Goal: Task Accomplishment & Management: Manage account settings

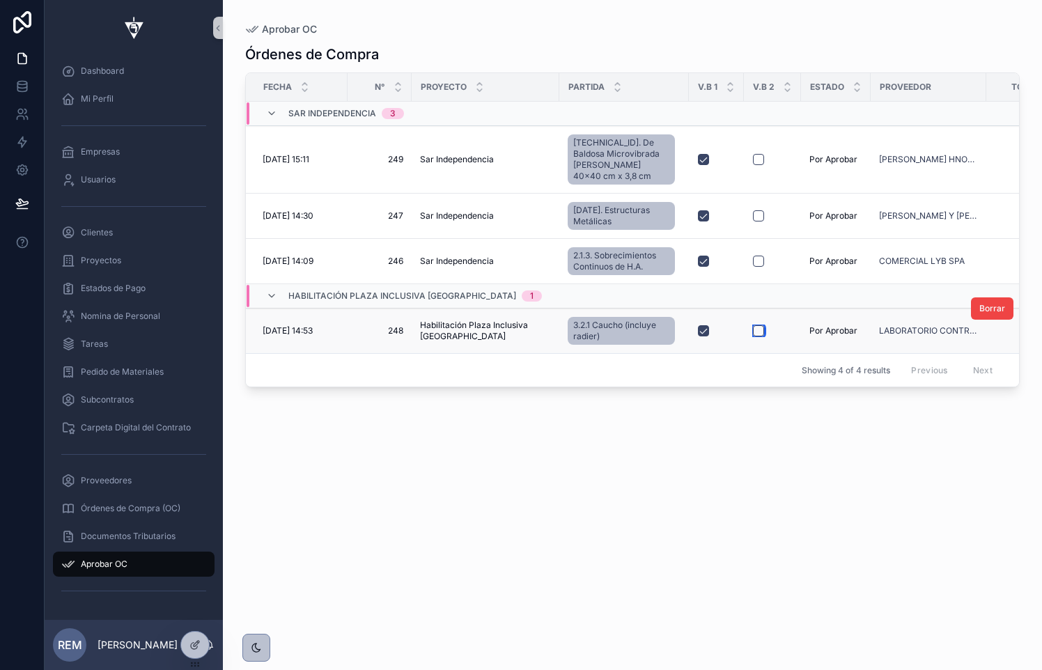
click at [753, 325] on button "scrollable content" at bounding box center [758, 330] width 11 height 11
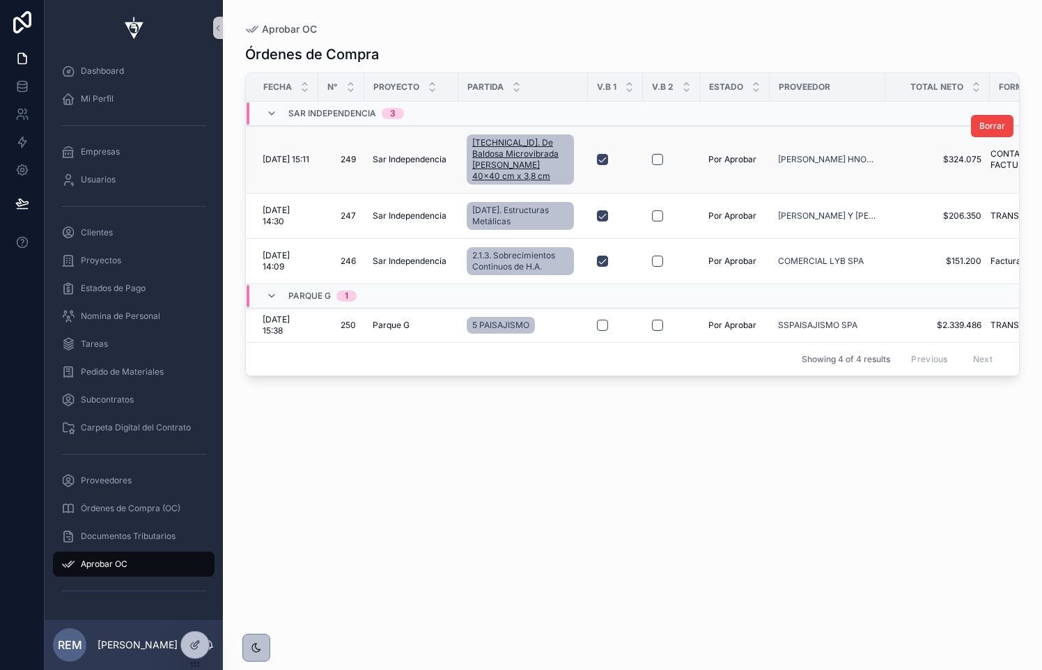
click at [551, 135] on link "[TECHNICAL_ID]. De Baldosa Microvibrada [PERSON_NAME] 40x40 cm x 3,8 cm" at bounding box center [520, 159] width 107 height 50
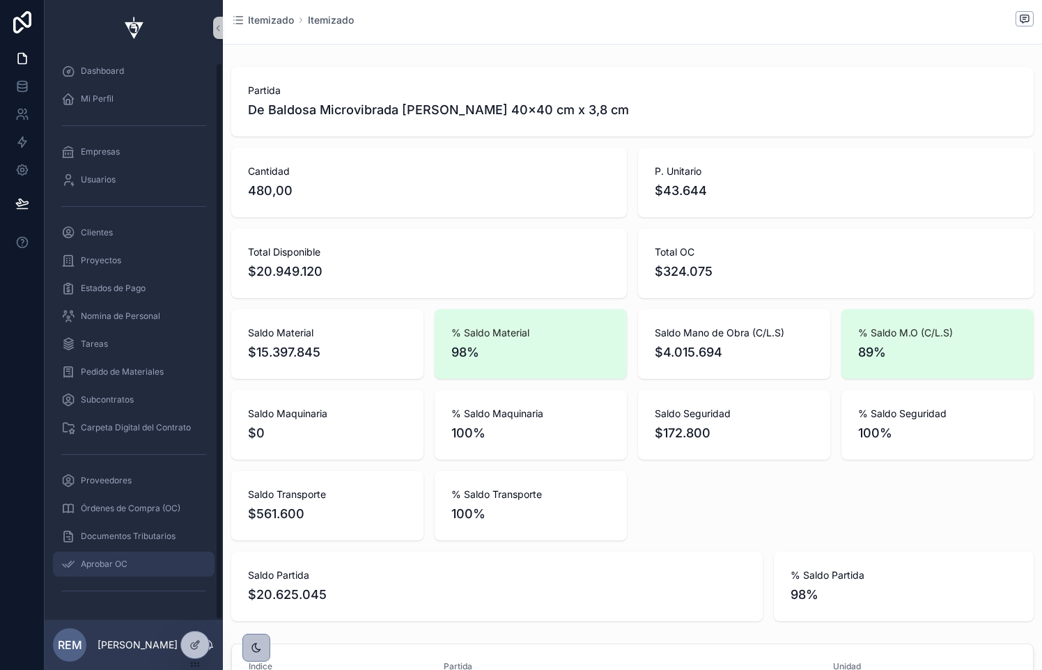
click at [96, 571] on div "Aprobar OC" at bounding box center [133, 564] width 145 height 22
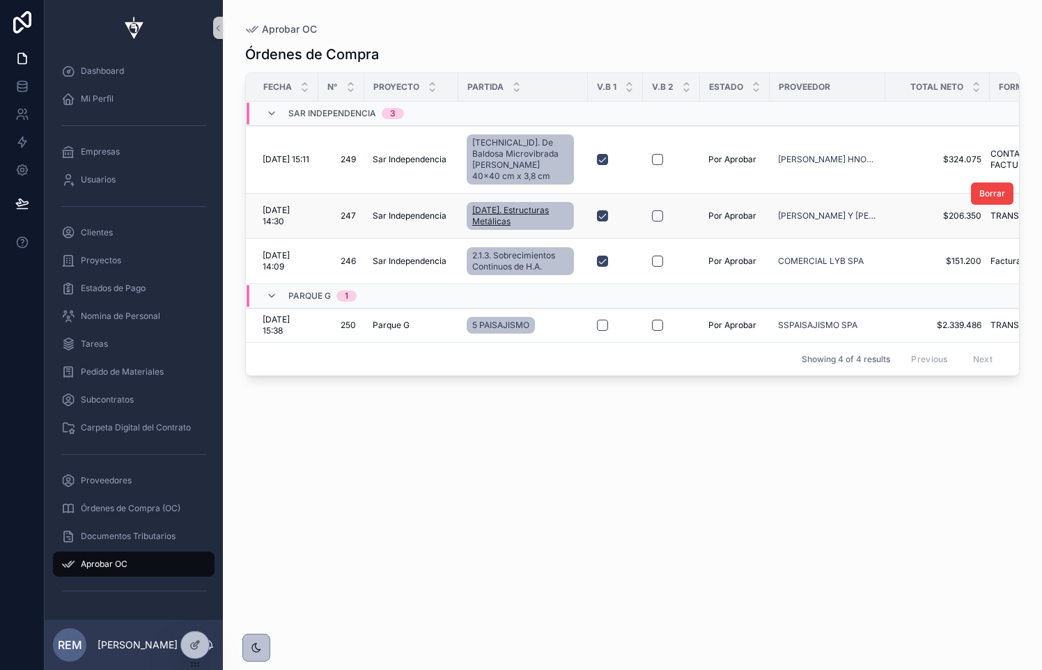
click at [490, 205] on span "[DATE]. Estructuras Metálicas" at bounding box center [520, 216] width 96 height 22
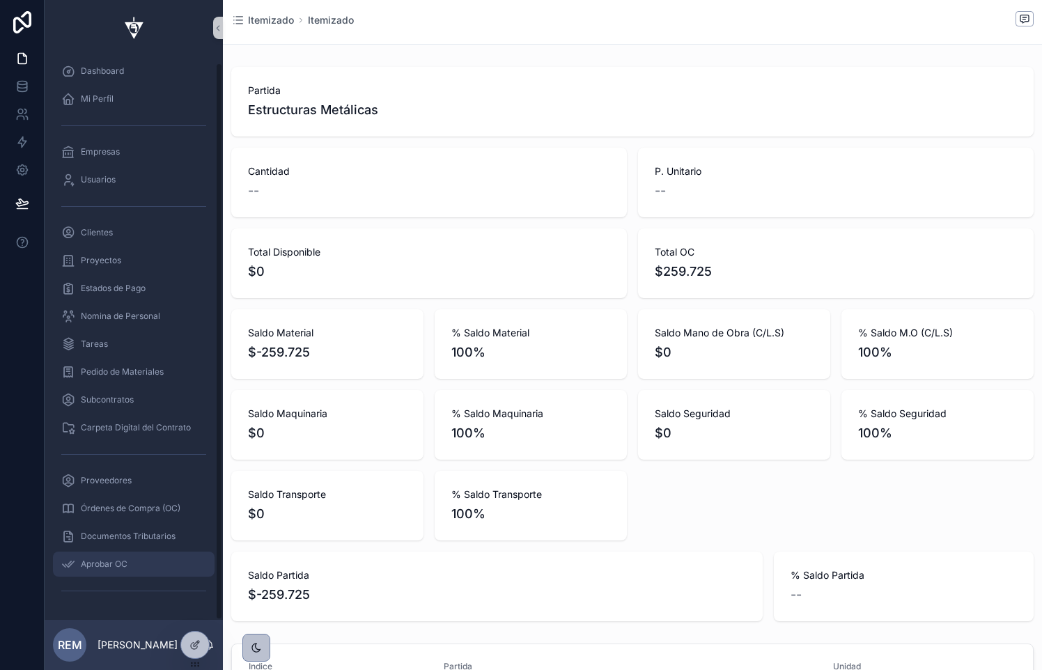
click at [122, 565] on span "Aprobar OC" at bounding box center [104, 564] width 47 height 11
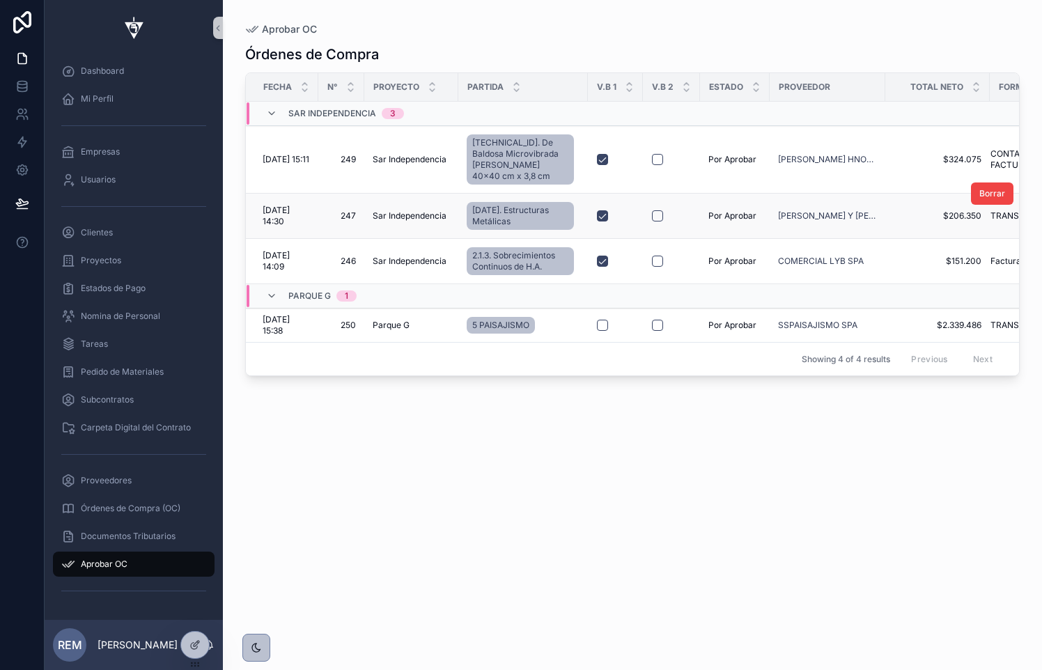
click at [297, 205] on span "[DATE] 14:30" at bounding box center [286, 216] width 47 height 22
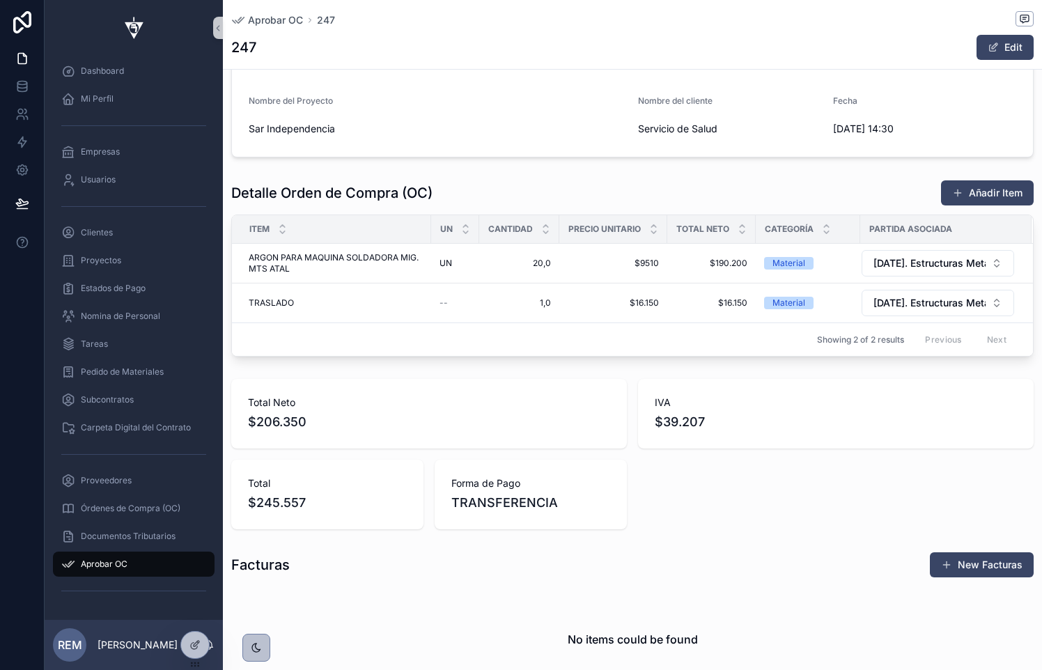
scroll to position [472, 0]
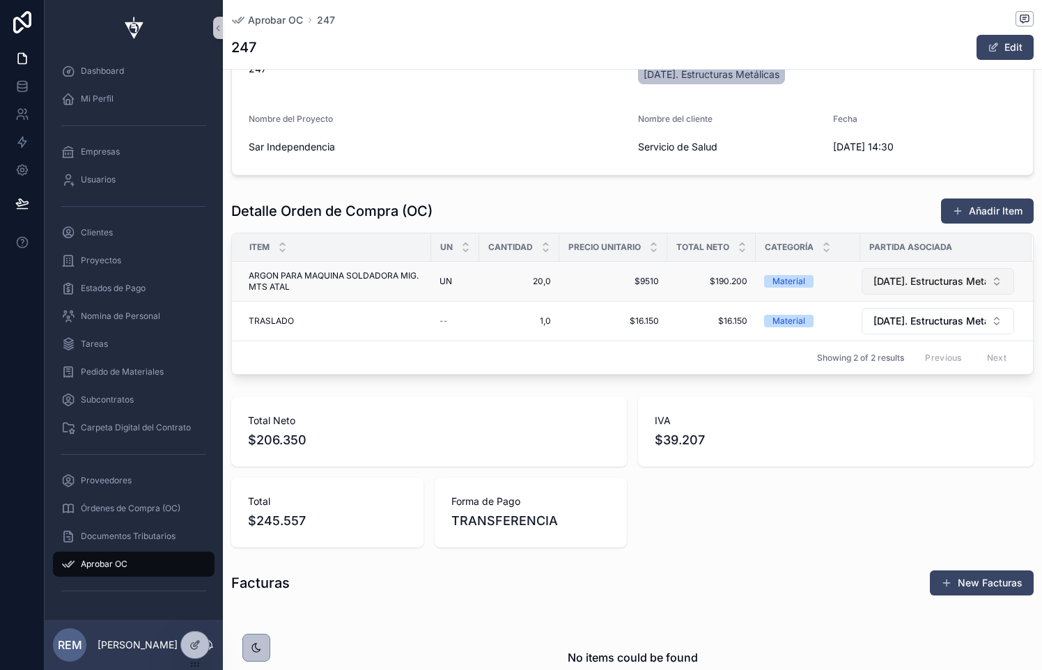
click at [885, 281] on span "[DATE]. Estructuras Metálicas" at bounding box center [929, 281] width 112 height 14
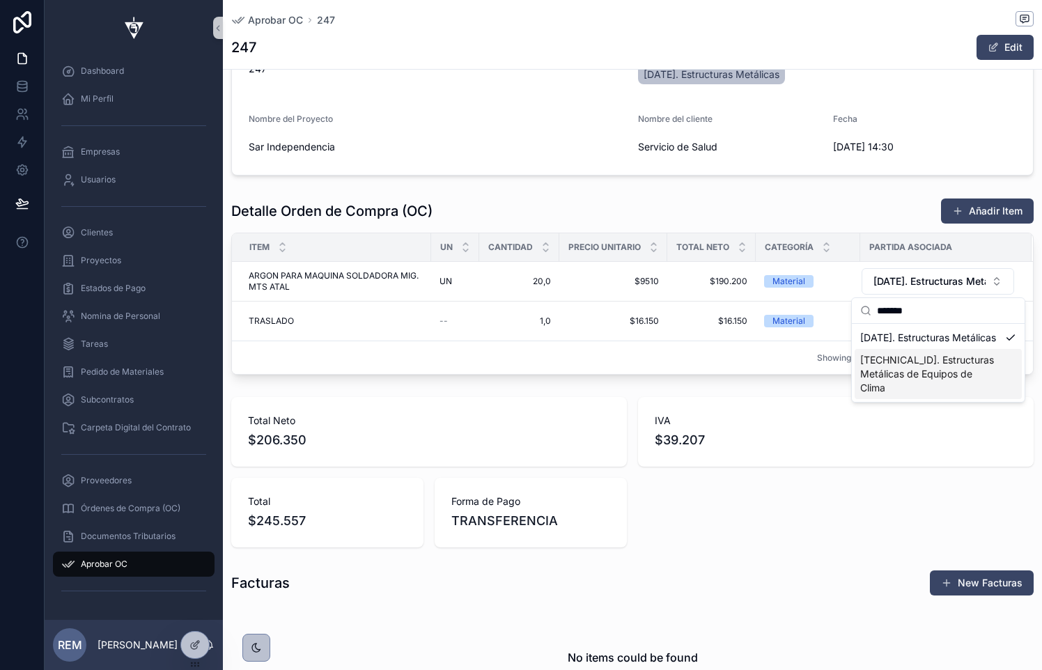
type input "*******"
click at [892, 373] on span "[TECHNICAL_ID]. Estructuras Metálicas de Equipos de Clima" at bounding box center [929, 374] width 139 height 42
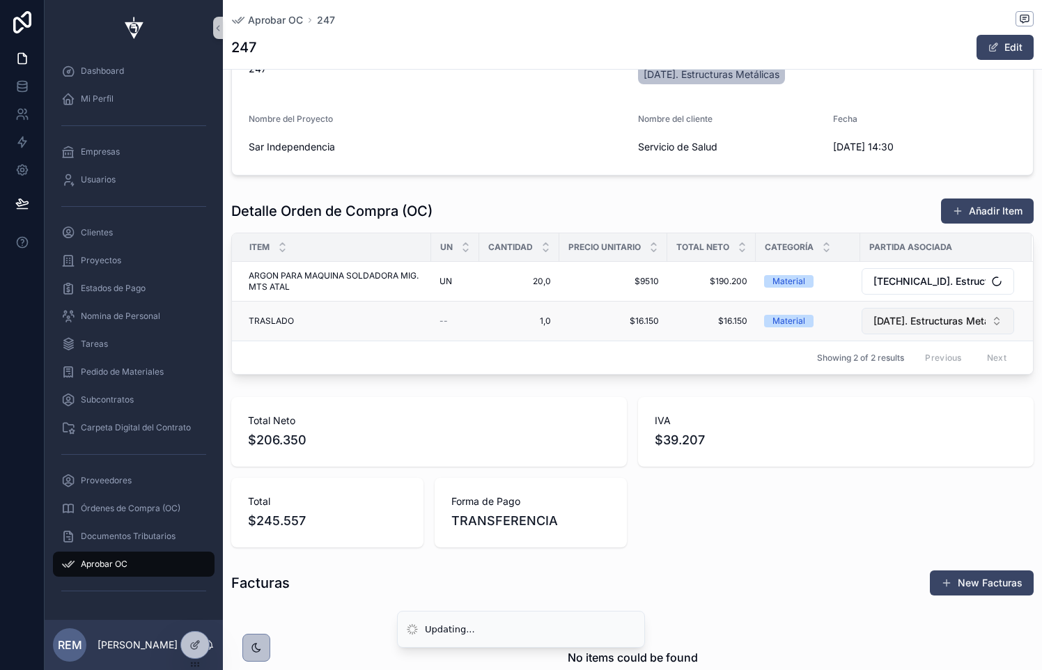
click at [892, 326] on span "[DATE]. Estructuras Metálicas" at bounding box center [929, 321] width 112 height 14
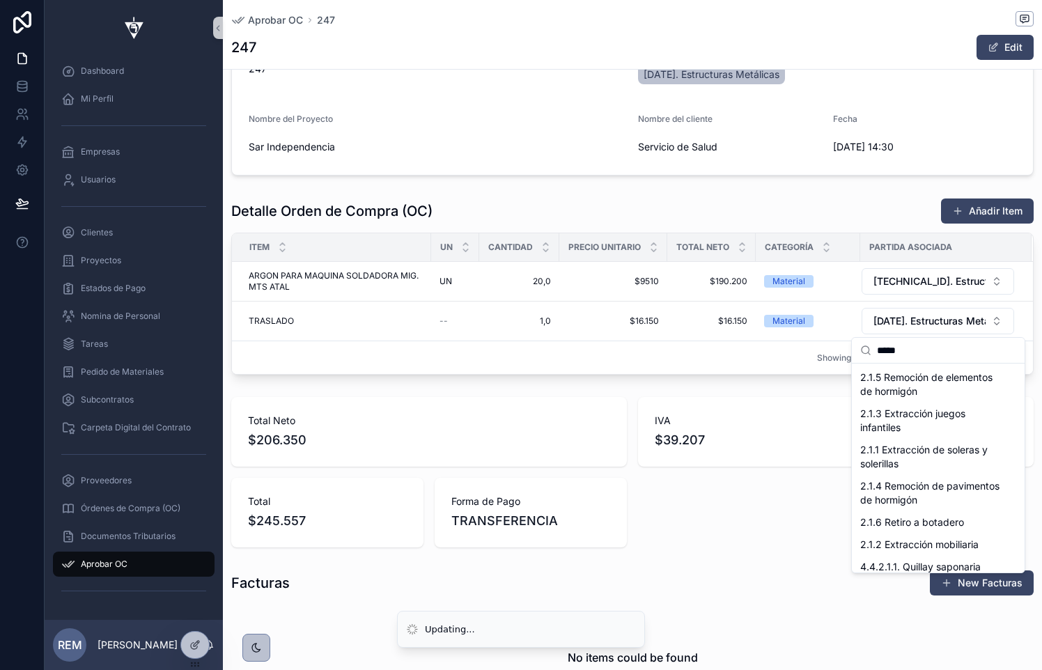
scroll to position [0, 0]
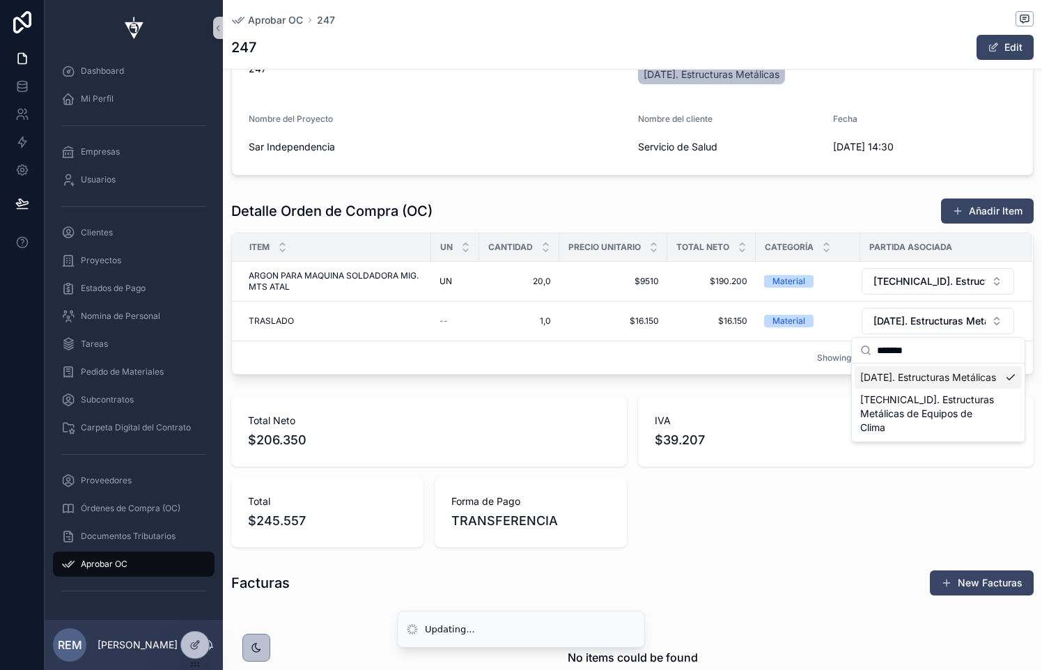
type input "*******"
click at [888, 404] on span "[TECHNICAL_ID]. Estructuras Metálicas de Equipos de Clima" at bounding box center [929, 414] width 139 height 42
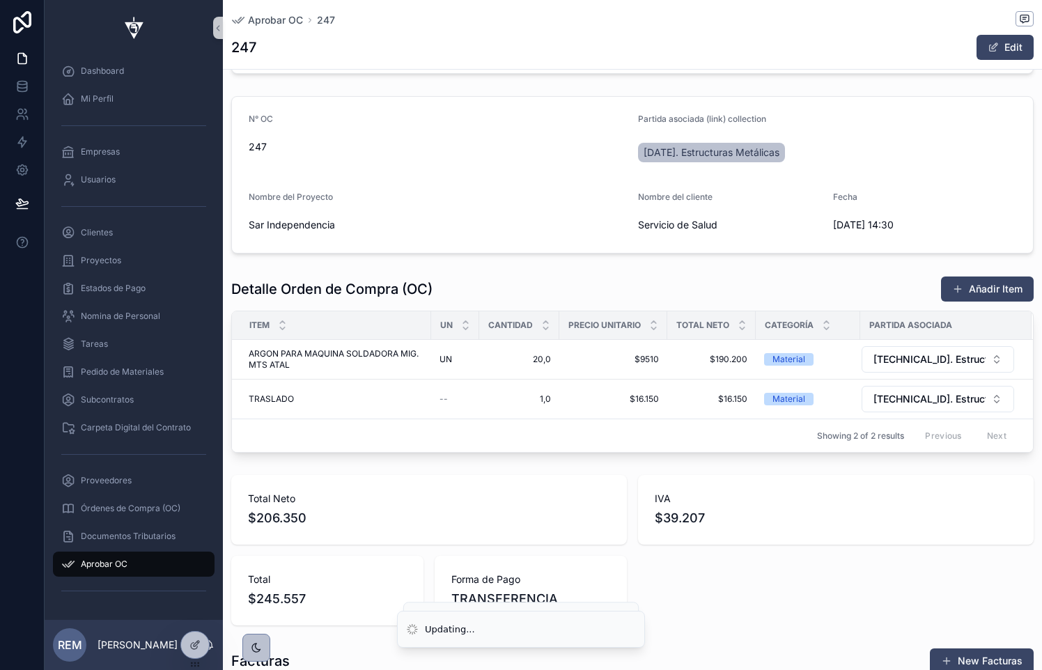
scroll to position [313, 0]
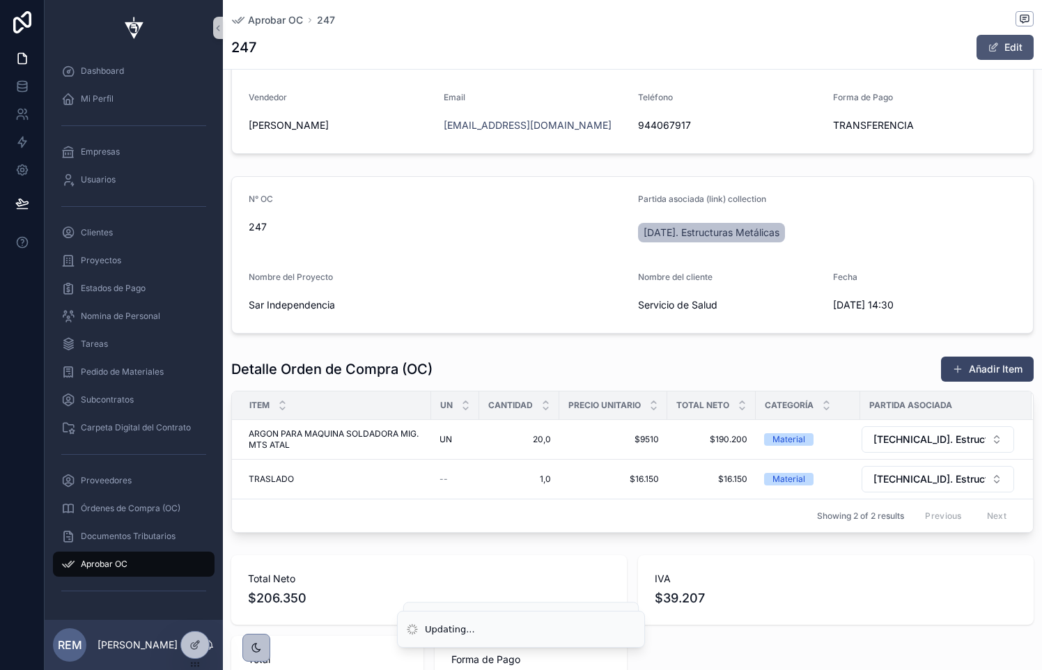
click at [987, 42] on button "Edit" at bounding box center [1005, 47] width 57 height 25
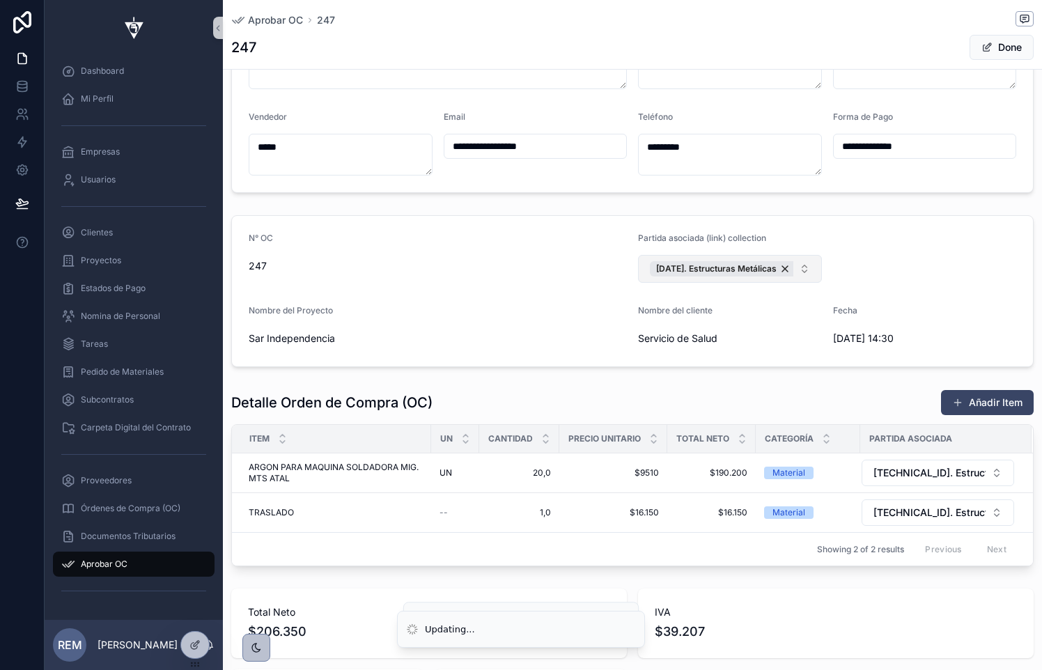
click at [799, 265] on button "[DATE]. Estructuras Metálicas" at bounding box center [730, 269] width 184 height 28
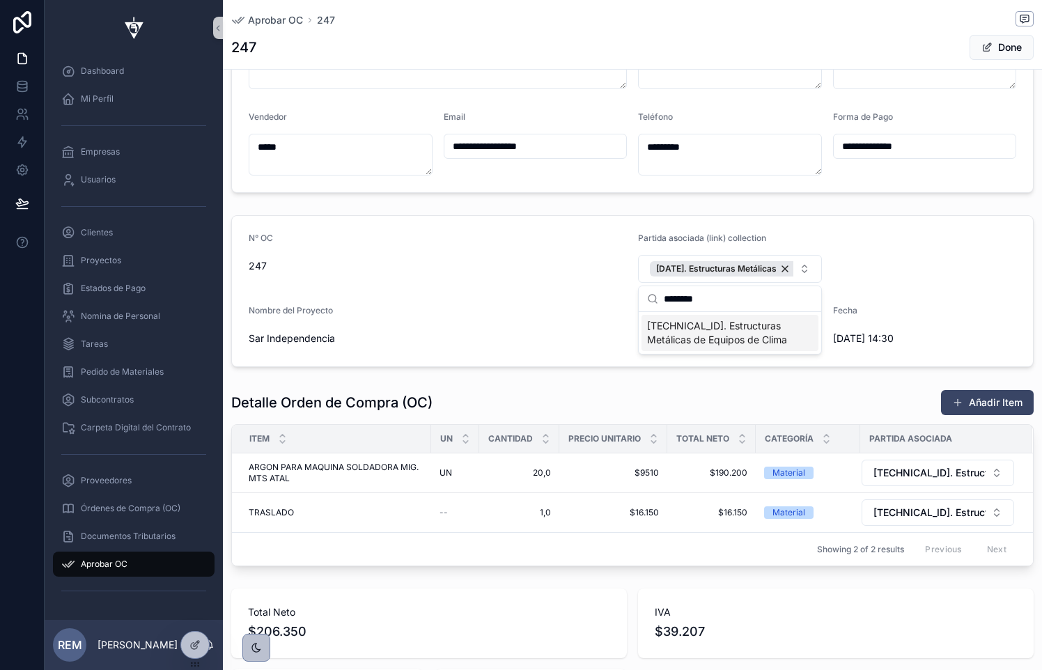
type input "********"
click at [708, 334] on span "[TECHNICAL_ID]. Estructuras Metálicas de Equipos de Clima" at bounding box center [721, 333] width 149 height 28
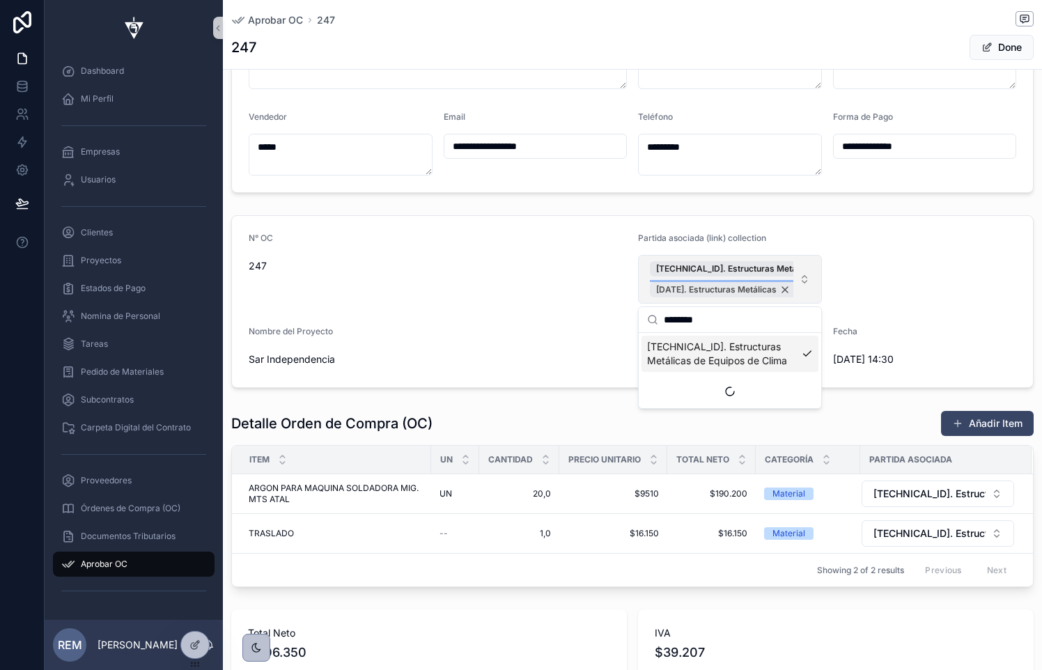
click at [779, 291] on div "[DATE]. Estructuras Metálicas" at bounding box center [723, 289] width 147 height 15
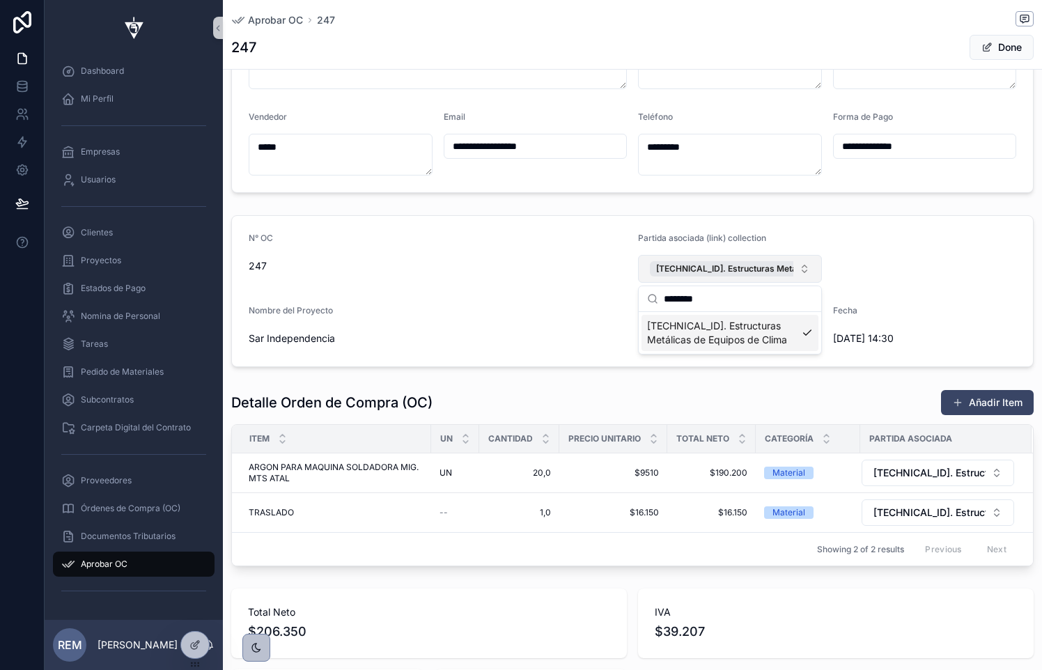
click at [476, 265] on span "247" at bounding box center [438, 266] width 378 height 14
click at [988, 27] on div "Aprobar OC 247" at bounding box center [632, 19] width 802 height 17
click at [988, 40] on button "Done" at bounding box center [1002, 47] width 64 height 25
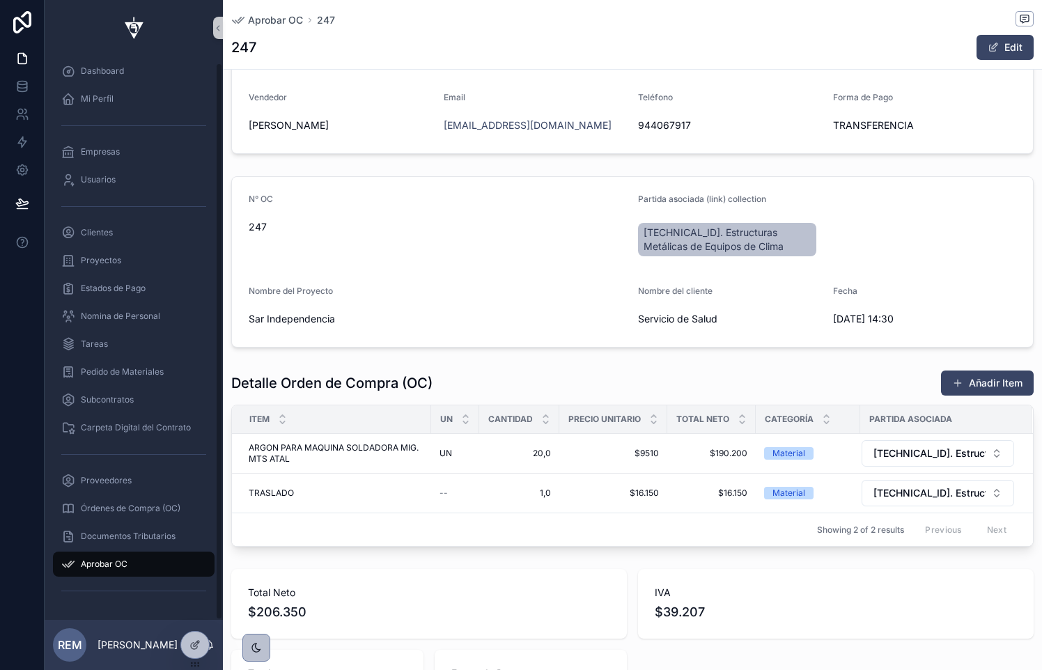
click at [111, 559] on span "Aprobar OC" at bounding box center [104, 564] width 47 height 11
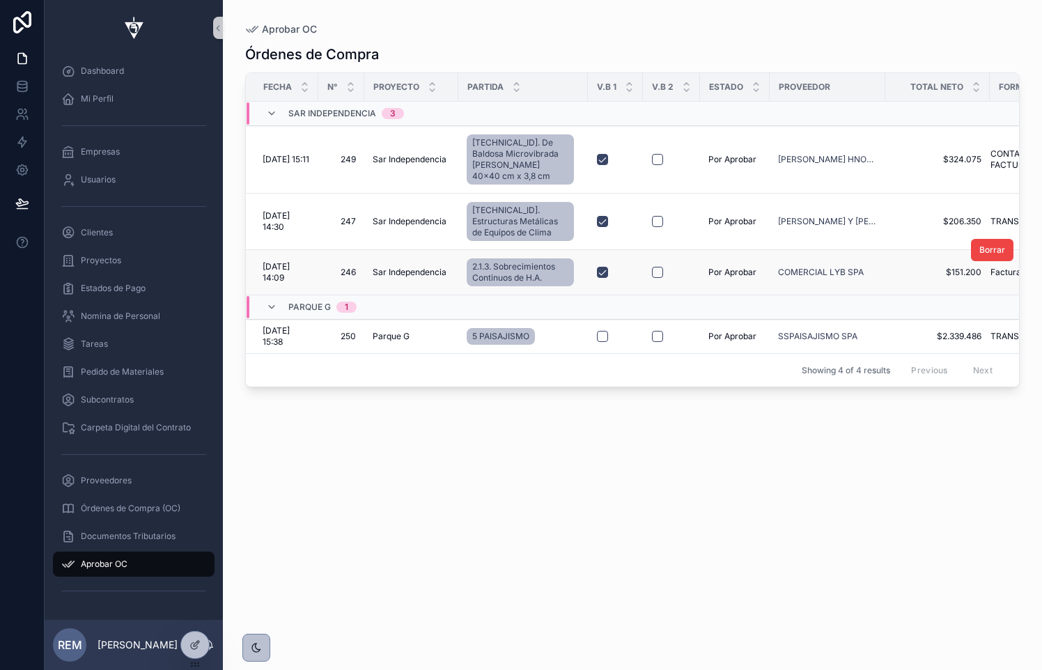
click at [342, 267] on span "246" at bounding box center [341, 272] width 29 height 11
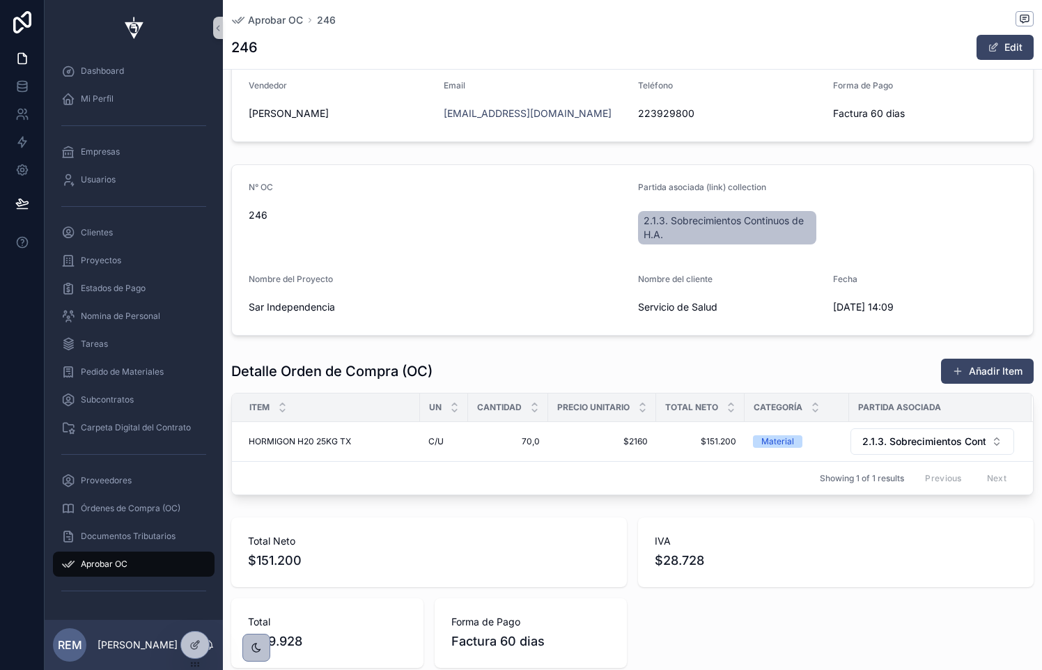
scroll to position [137, 0]
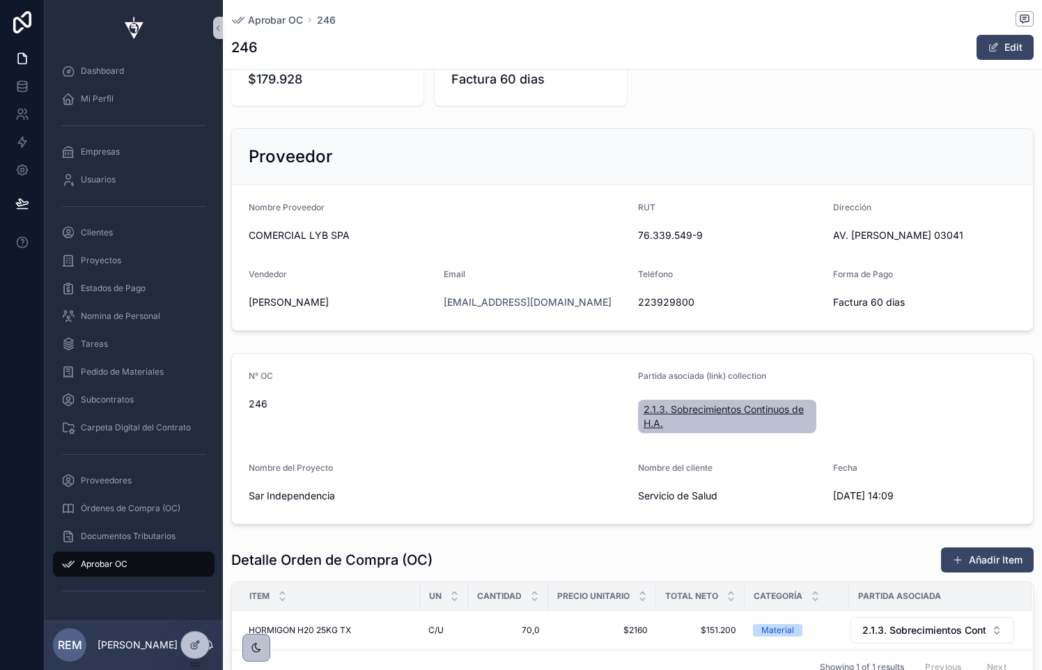
click at [730, 412] on span "2.1.3. Sobrecimientos Continuos de H.A." at bounding box center [727, 417] width 167 height 28
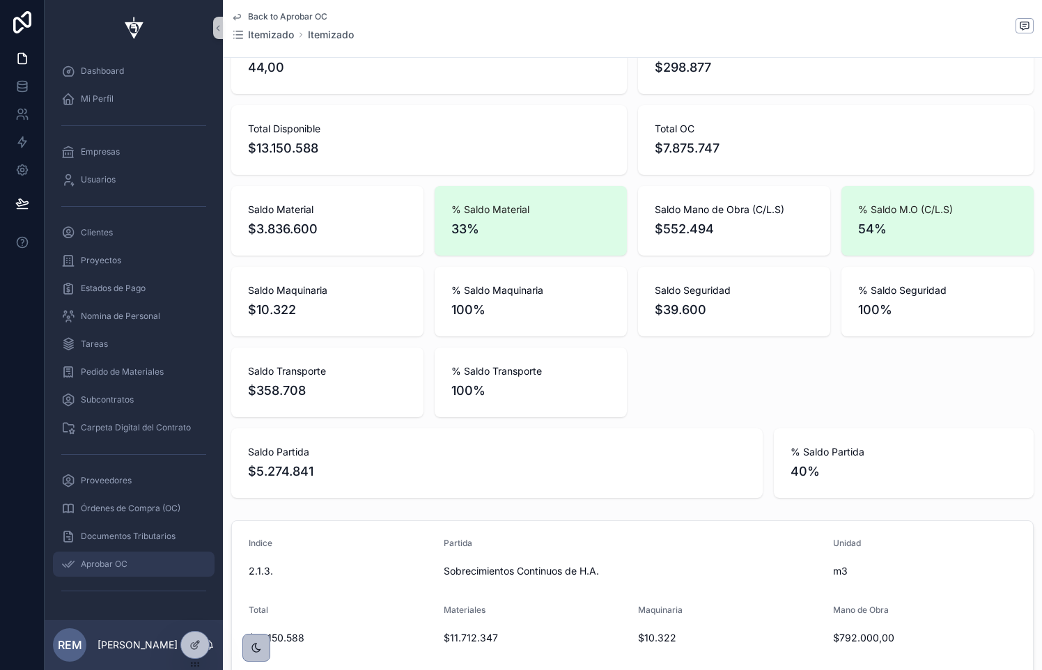
click at [111, 562] on span "Aprobar OC" at bounding box center [104, 564] width 47 height 11
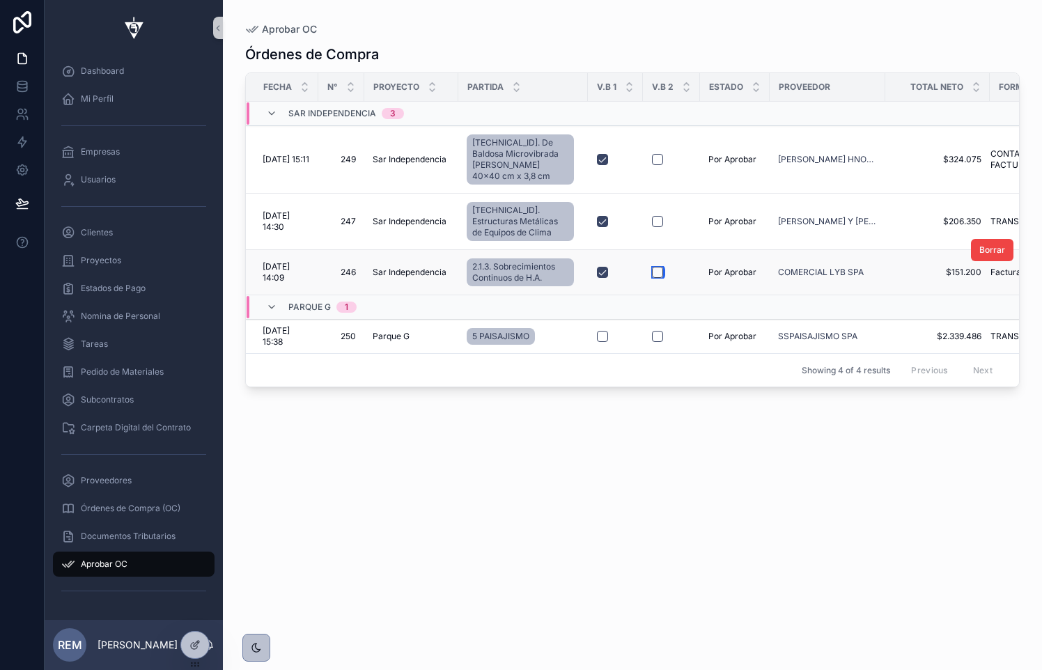
click at [658, 267] on button "scrollable content" at bounding box center [657, 272] width 11 height 11
click at [662, 216] on button "scrollable content" at bounding box center [657, 221] width 11 height 11
click at [655, 154] on button "scrollable content" at bounding box center [657, 159] width 11 height 11
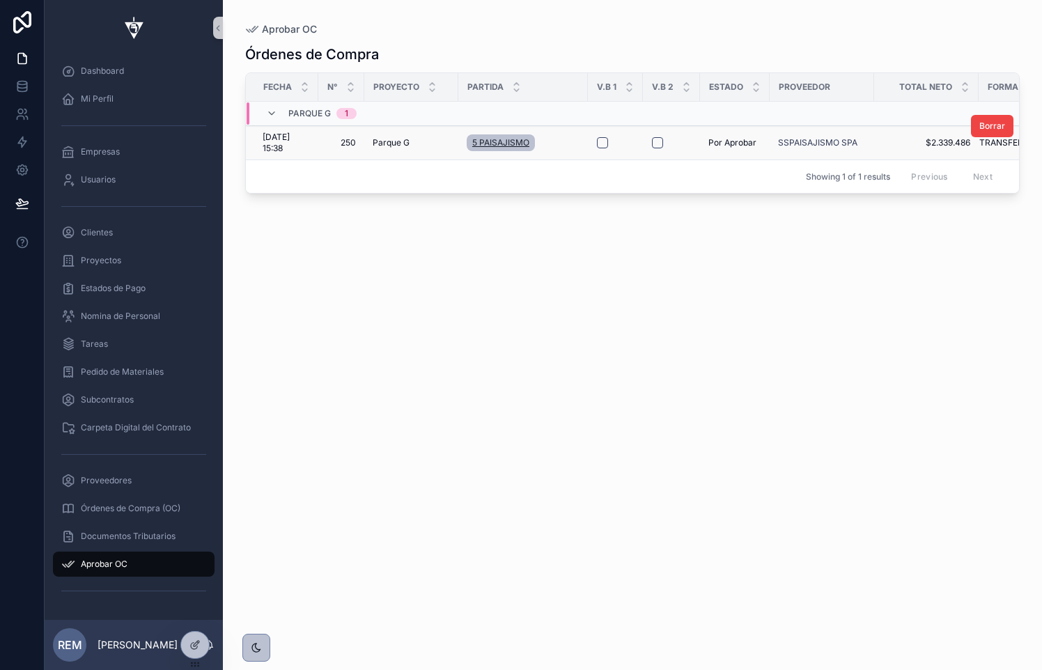
click at [490, 143] on span "5 PAISAJISMO" at bounding box center [500, 142] width 57 height 11
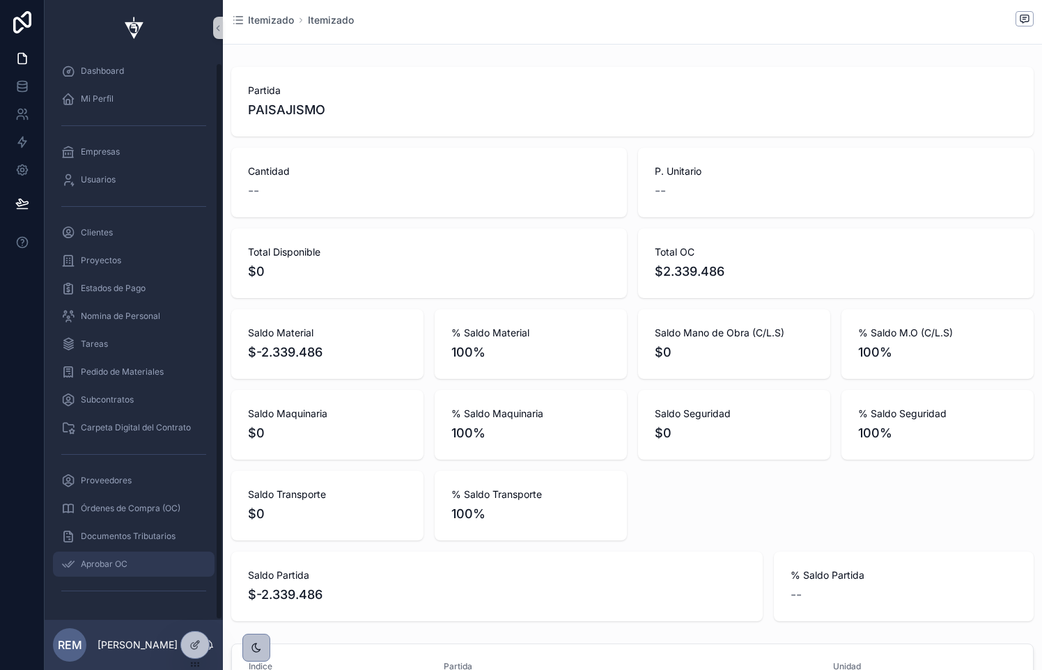
click at [128, 568] on div "Aprobar OC" at bounding box center [133, 564] width 145 height 22
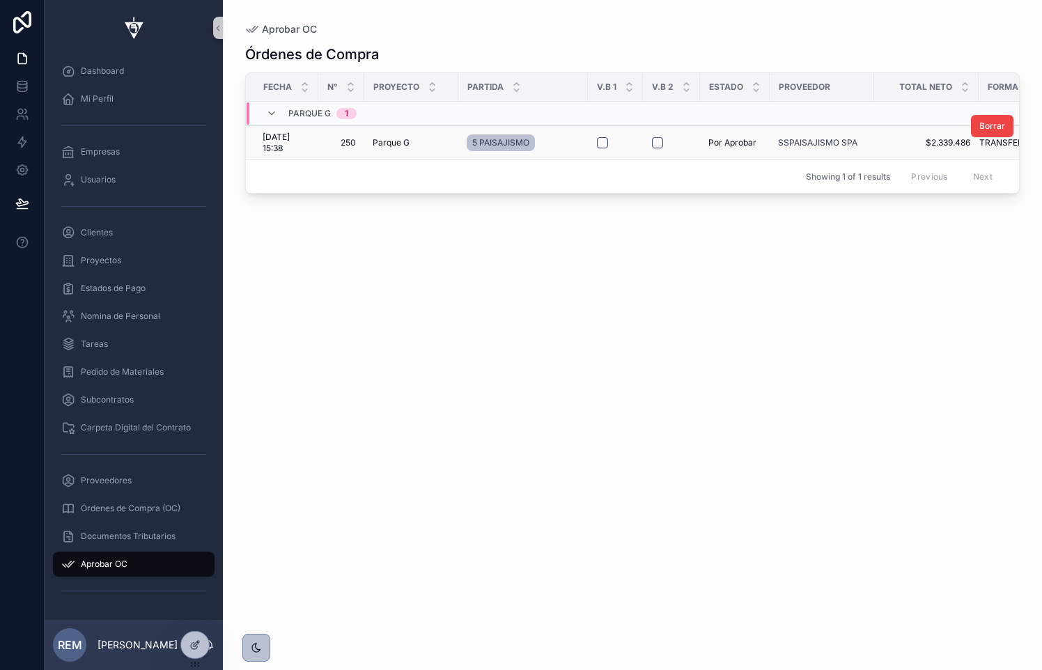
click at [350, 139] on span "250" at bounding box center [341, 142] width 29 height 11
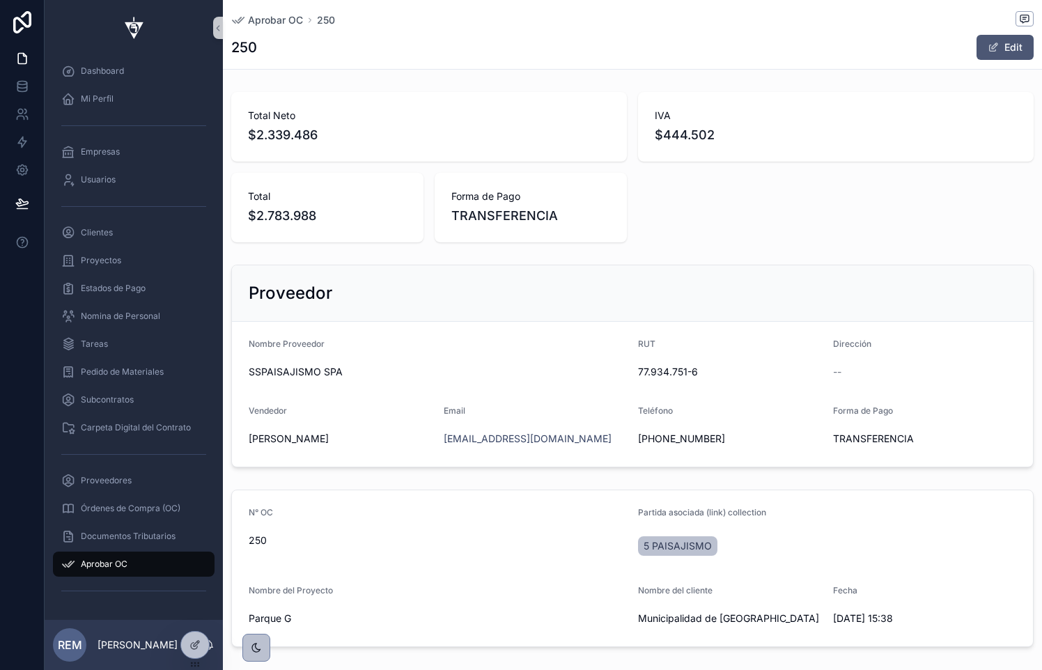
click at [1004, 49] on button "Edit" at bounding box center [1005, 47] width 57 height 25
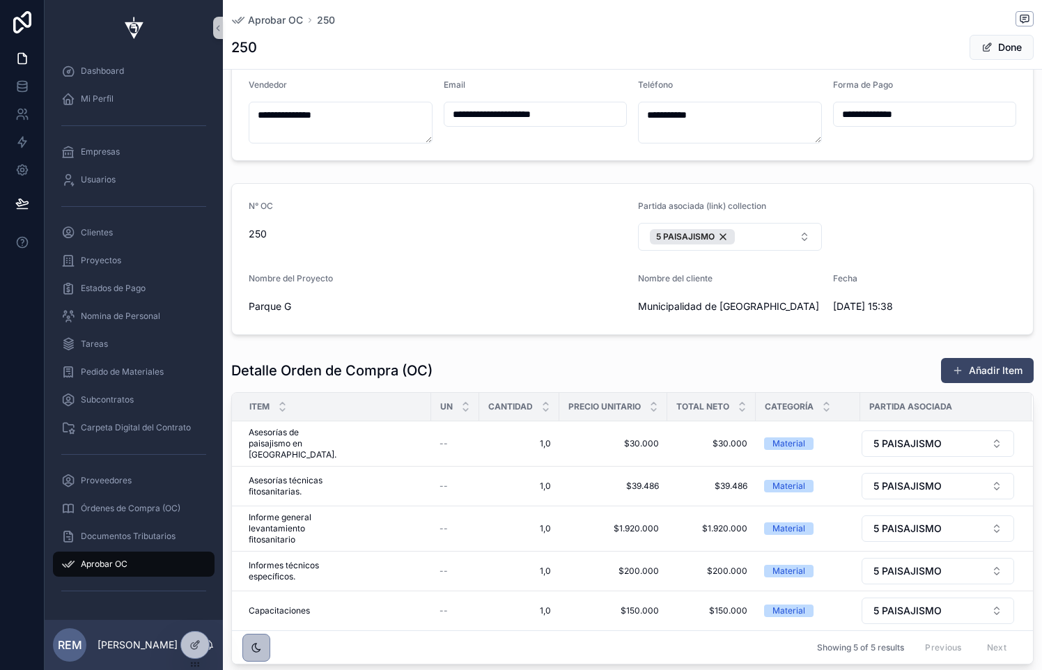
scroll to position [364, 0]
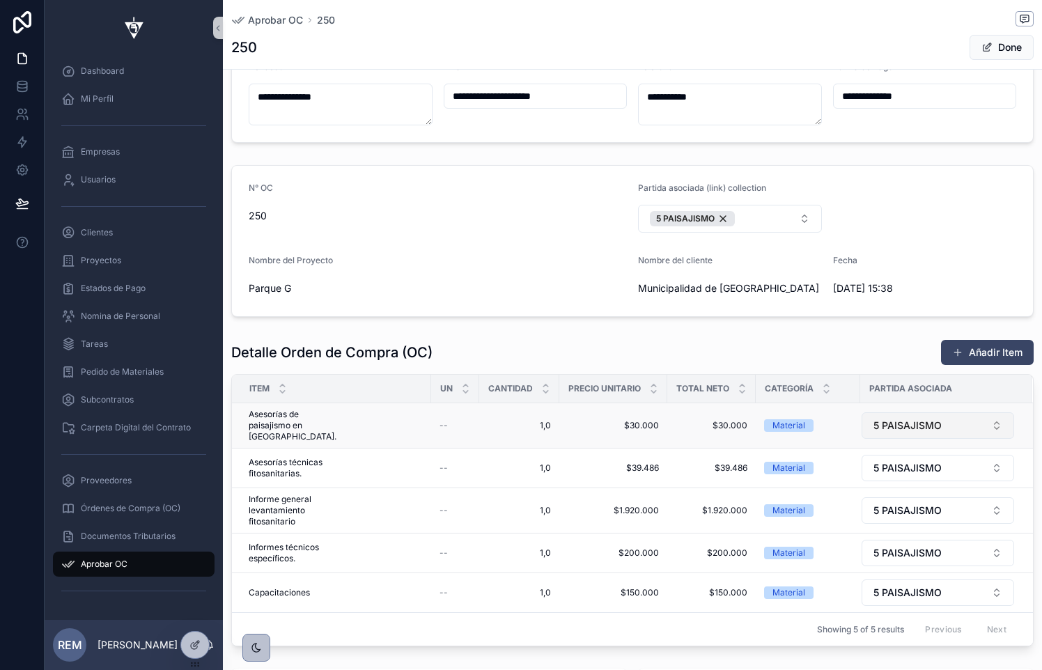
click at [909, 428] on span "5 PAISAJISMO" at bounding box center [907, 426] width 68 height 14
click at [912, 425] on span "5 PAISAJISMO" at bounding box center [907, 426] width 68 height 14
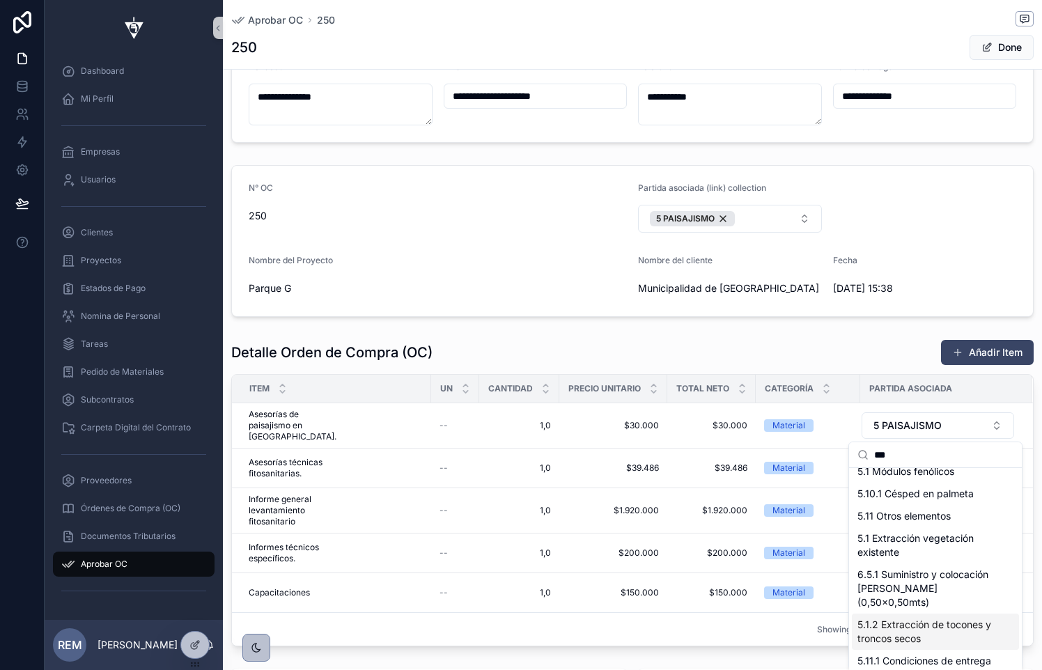
scroll to position [0, 0]
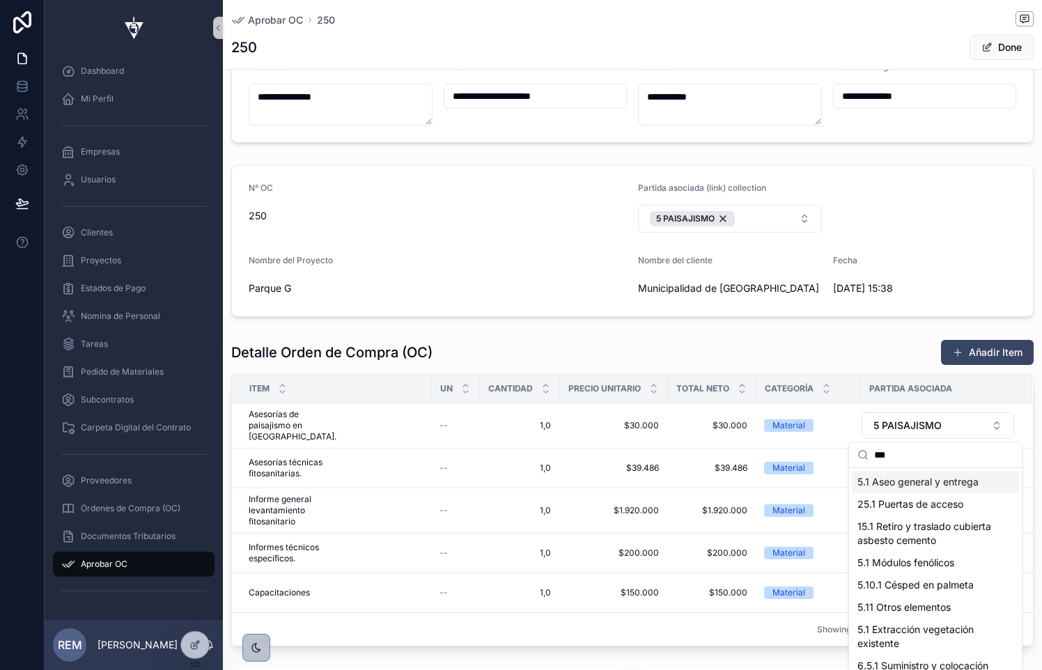
type input "***"
click at [384, 209] on span "250" at bounding box center [438, 216] width 378 height 14
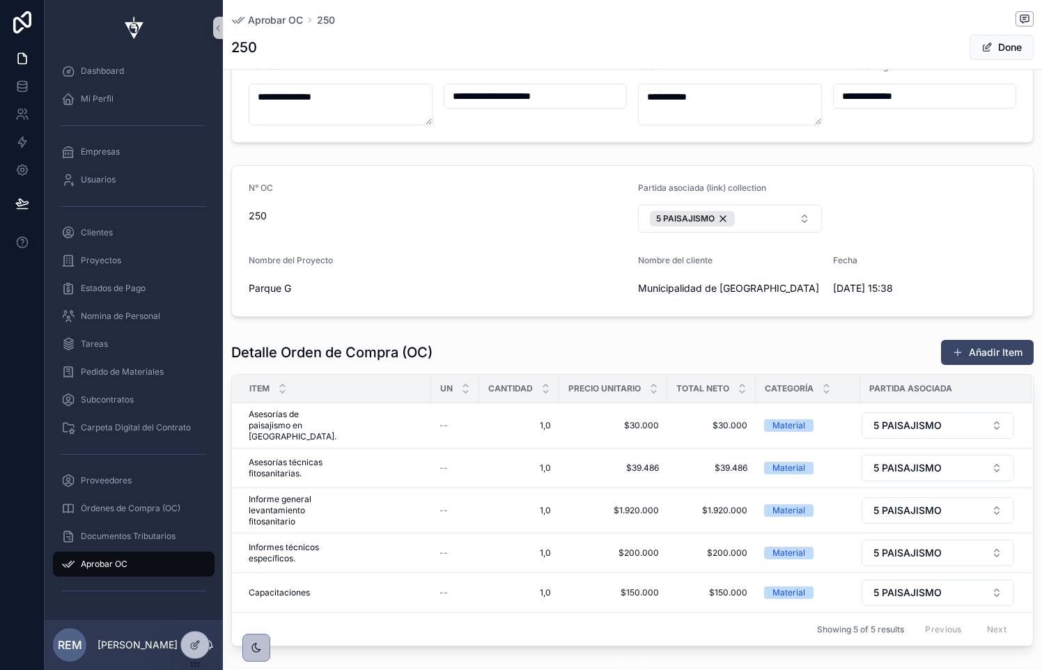
click at [263, 279] on div "Parque G" at bounding box center [438, 288] width 378 height 22
click at [263, 292] on span "Parque G" at bounding box center [438, 288] width 378 height 14
click at [92, 257] on span "Proyectos" at bounding box center [101, 260] width 40 height 11
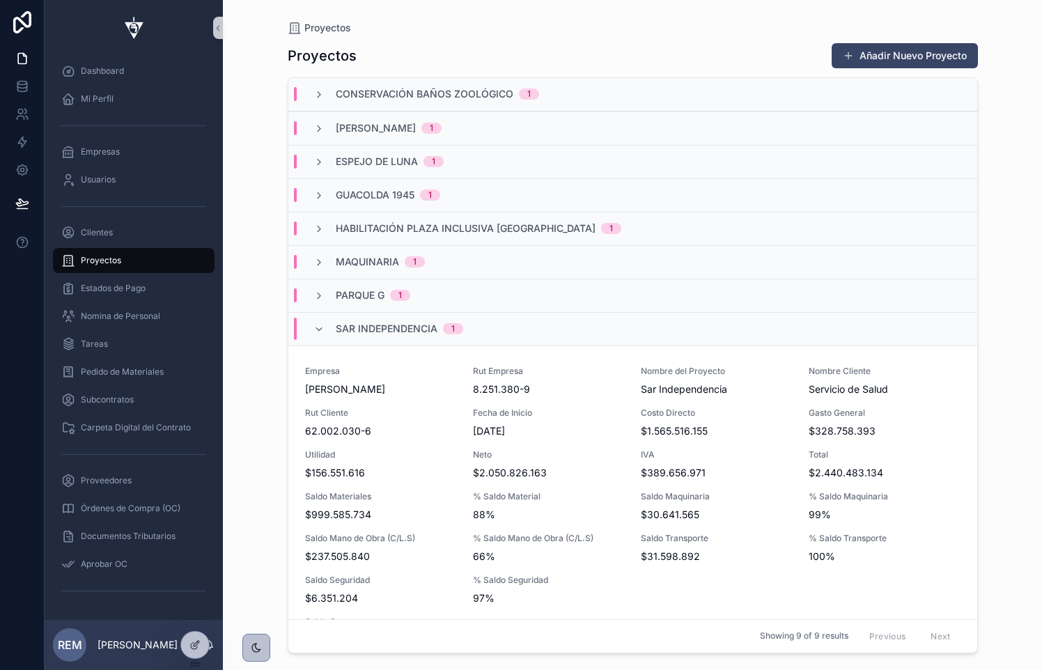
click at [327, 303] on div "Parque G 1" at bounding box center [632, 295] width 689 height 33
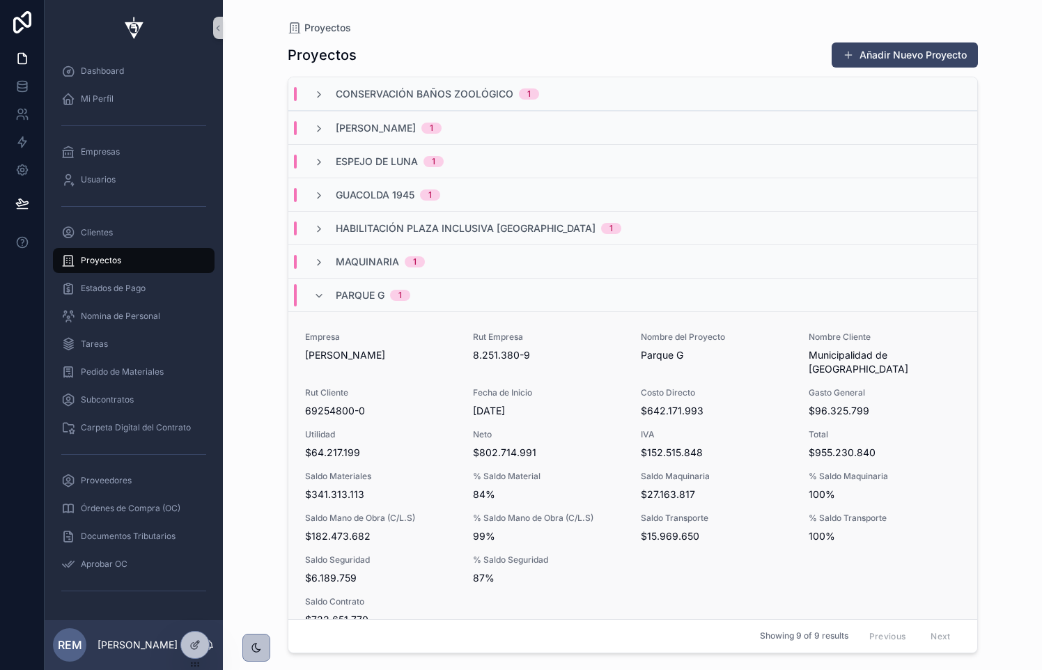
click at [345, 359] on span "[PERSON_NAME]" at bounding box center [380, 355] width 151 height 14
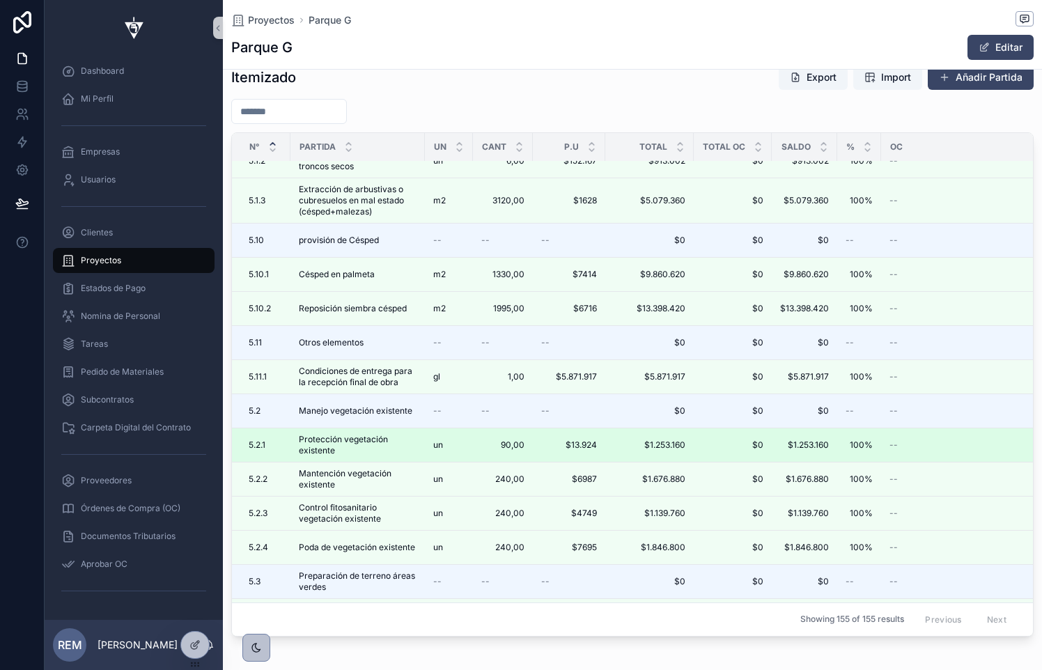
scroll to position [2284, 0]
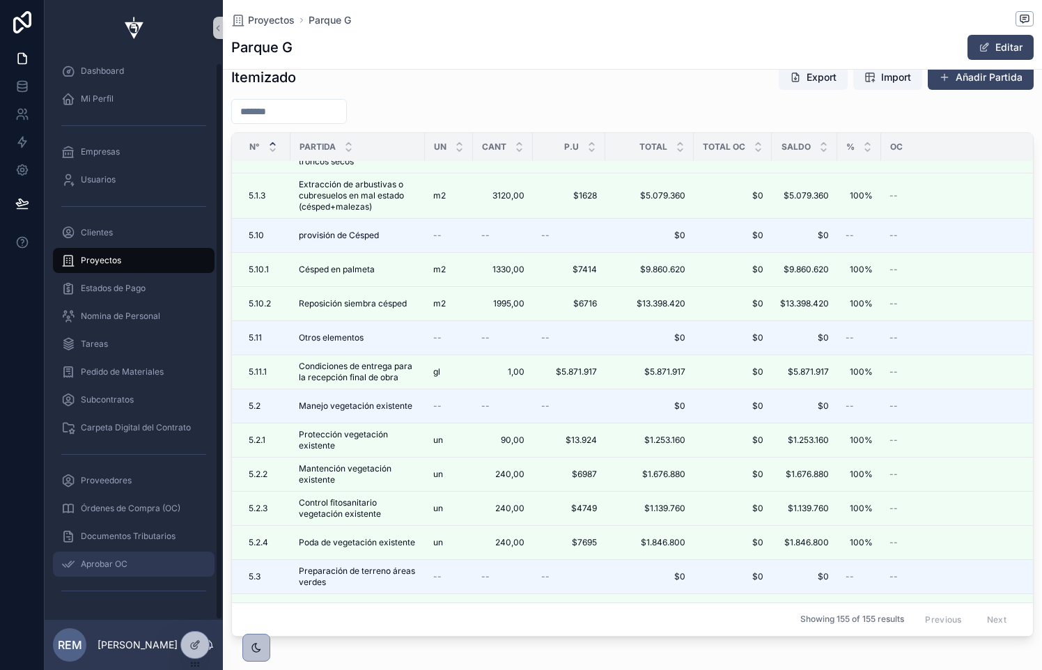
click at [81, 564] on span "Aprobar OC" at bounding box center [104, 564] width 47 height 11
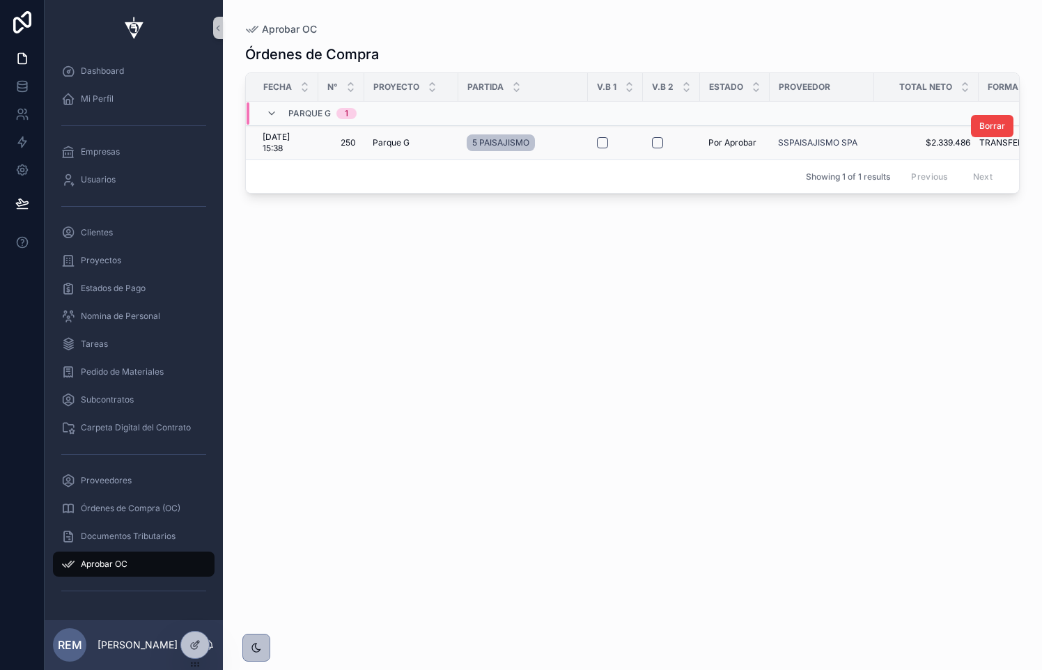
click at [385, 146] on span "Parque G" at bounding box center [391, 142] width 37 height 11
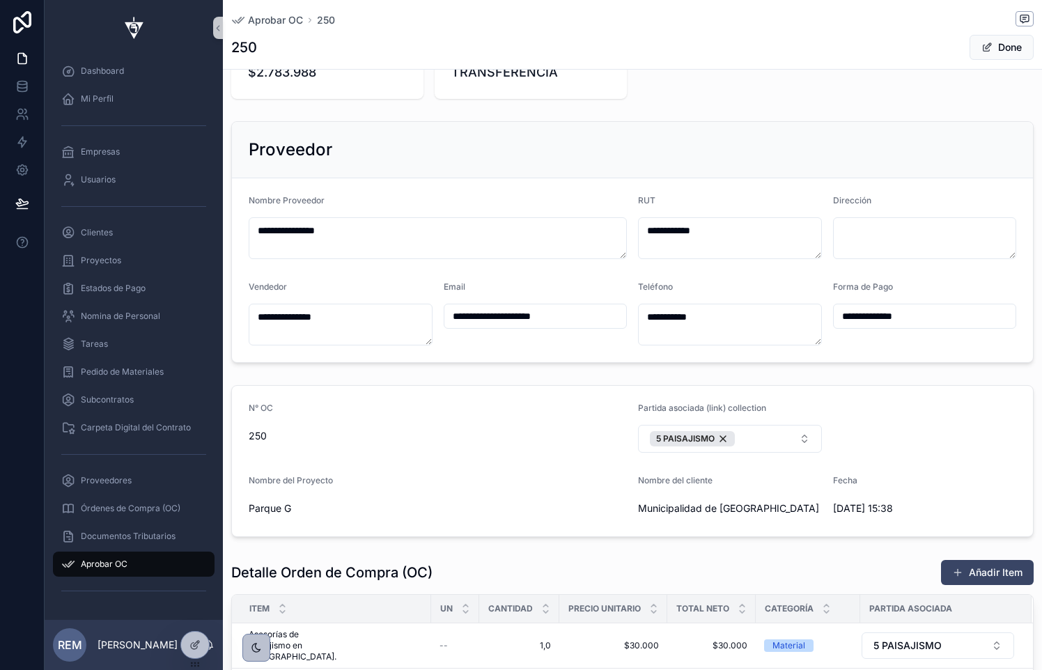
scroll to position [168, 0]
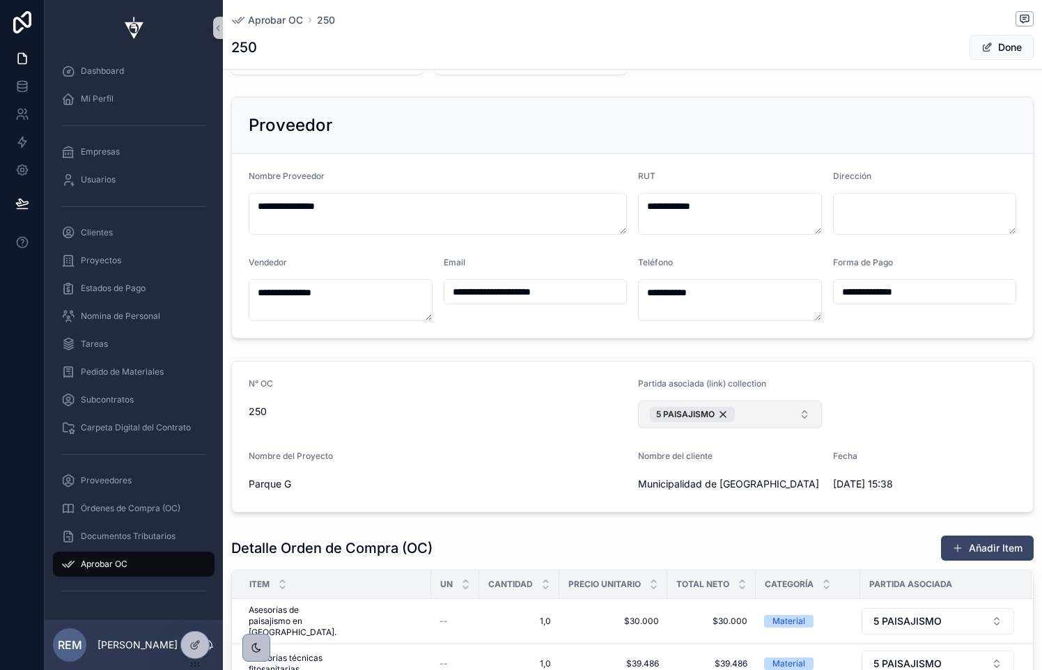
click at [795, 412] on button "5 PAISAJISMO" at bounding box center [730, 415] width 184 height 28
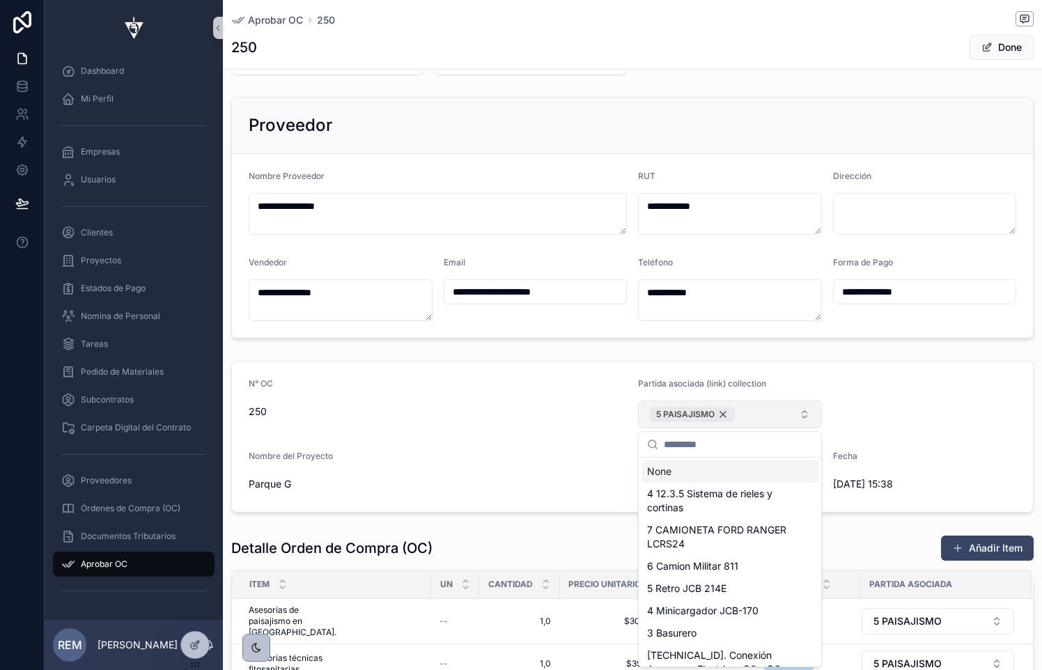
click at [722, 414] on div "5 PAISAJISMO" at bounding box center [692, 414] width 85 height 15
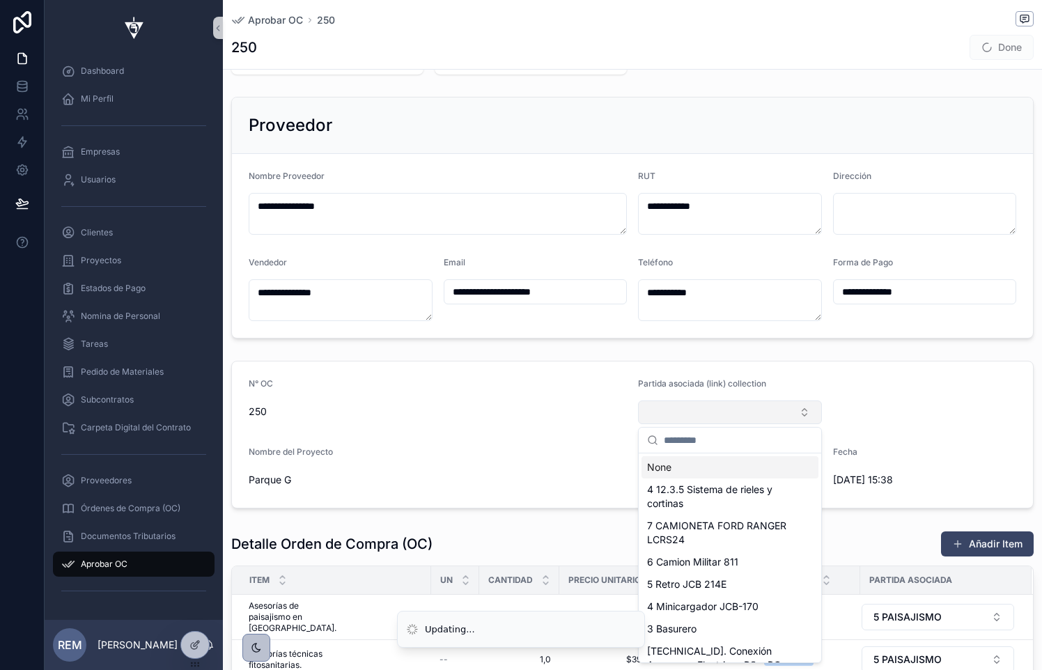
click at [715, 437] on input "scrollable content" at bounding box center [738, 440] width 149 height 25
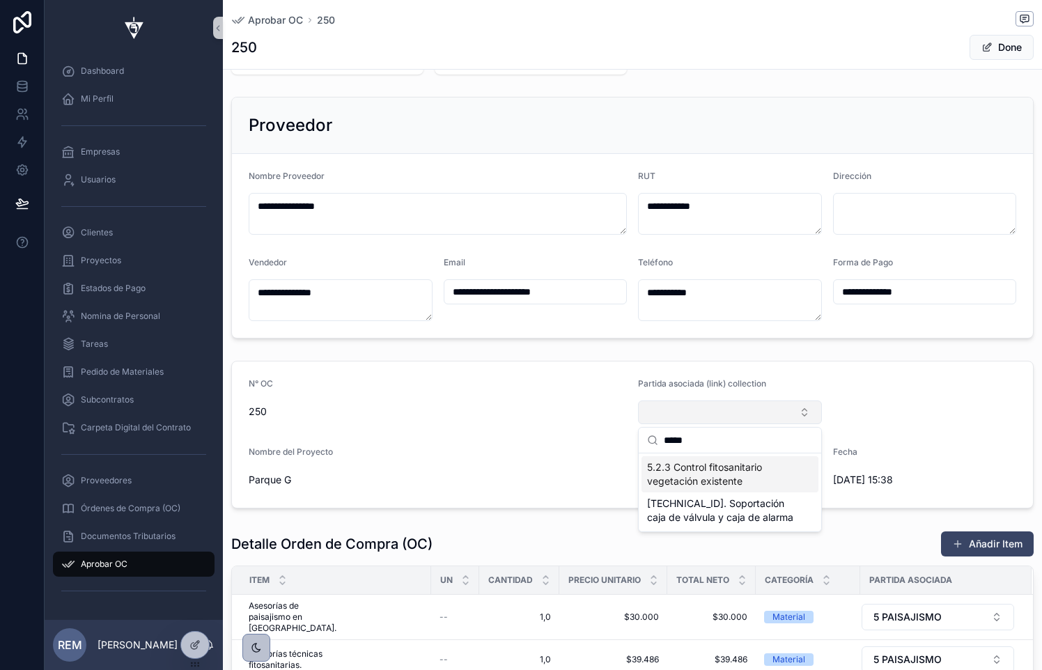
type input "*****"
click at [711, 474] on span "5.2.3 Control fitosanitario vegetación existente" at bounding box center [721, 474] width 149 height 28
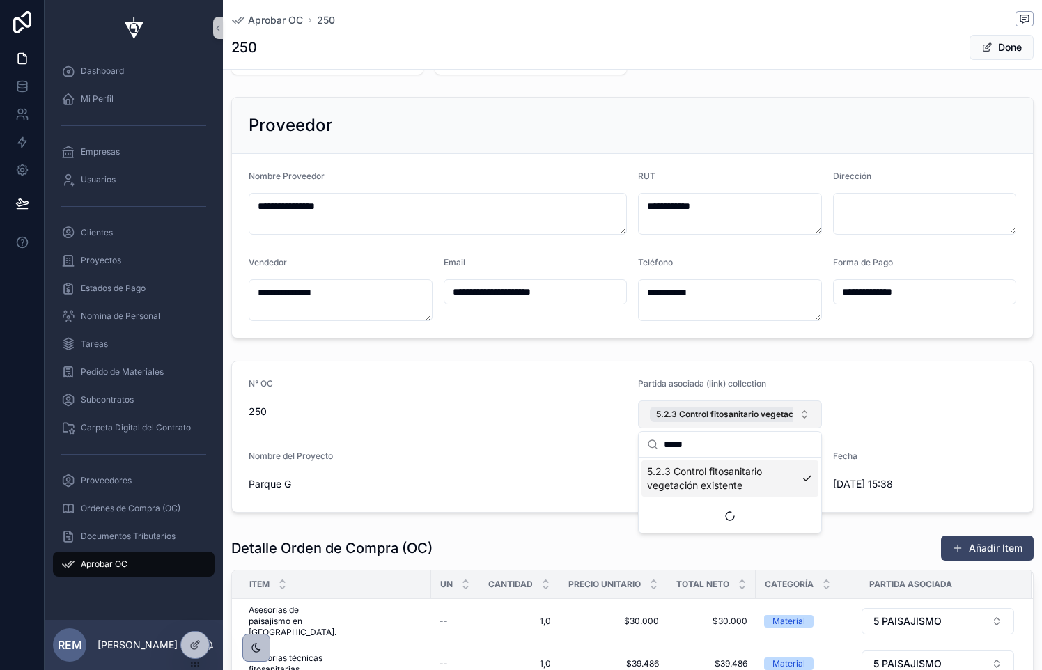
click at [860, 462] on div "Fecha" at bounding box center [925, 459] width 184 height 17
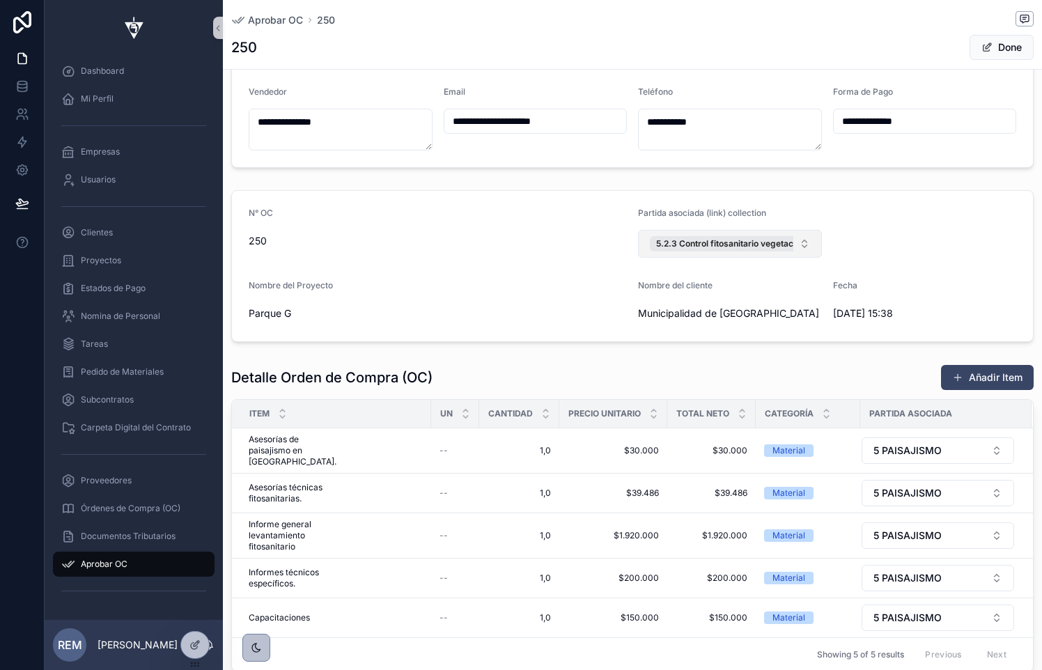
scroll to position [373, 0]
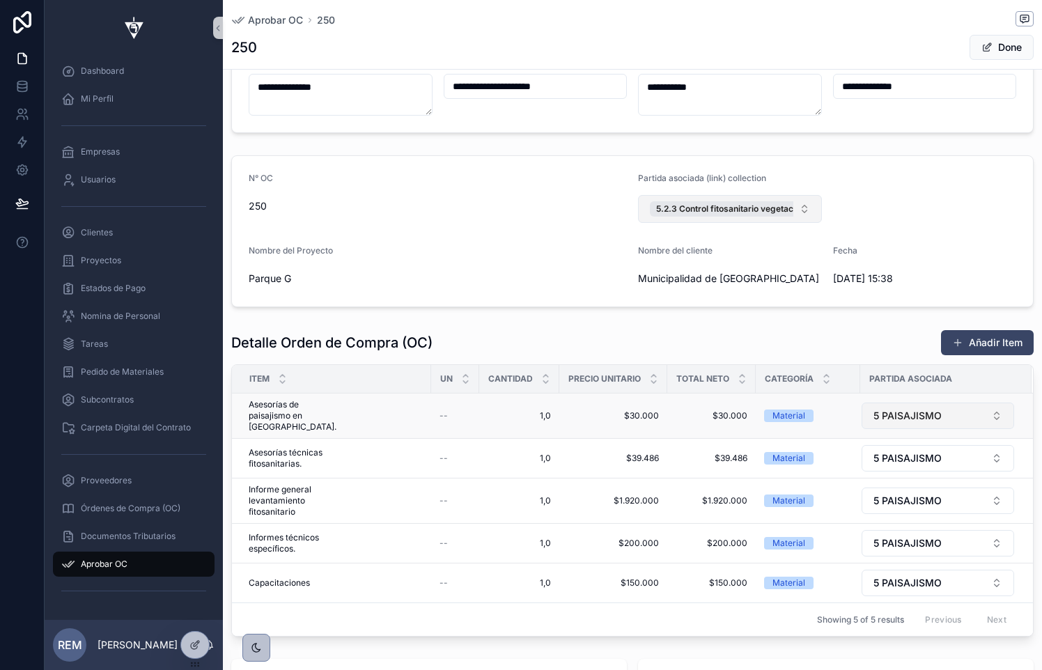
click at [885, 407] on button "5 PAISAJISMO" at bounding box center [938, 416] width 153 height 26
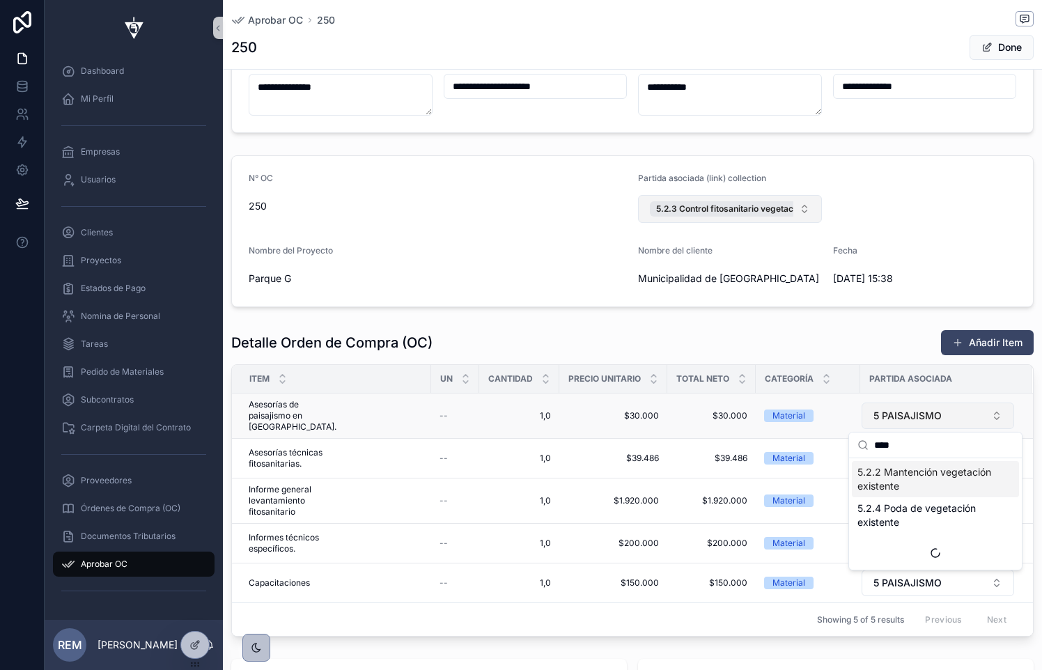
type input "*****"
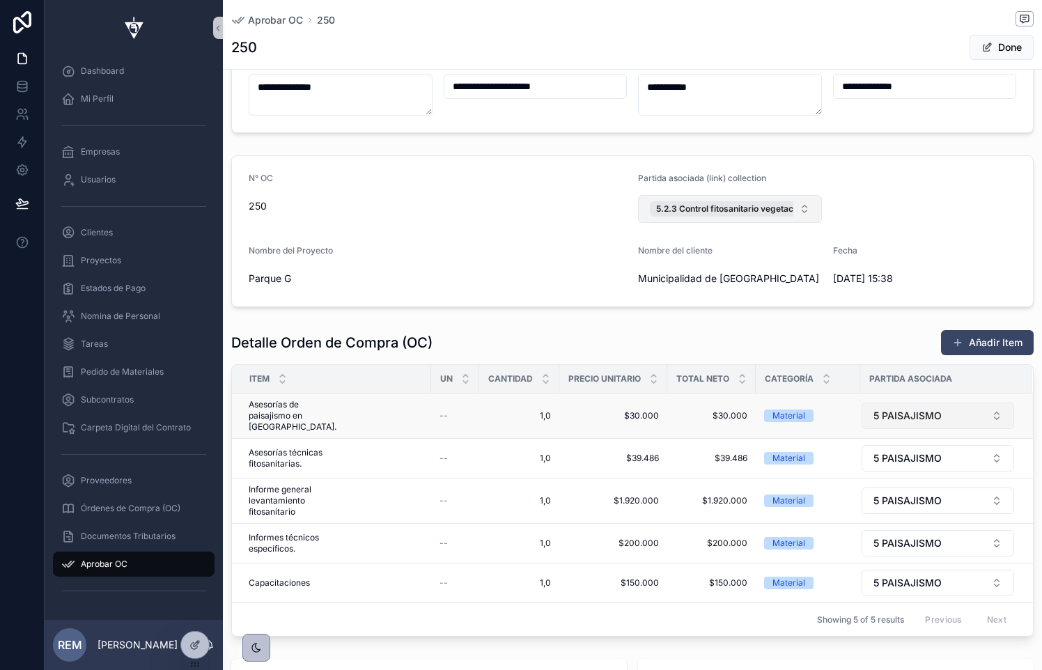
click at [893, 417] on span "5 PAISAJISMO" at bounding box center [907, 416] width 68 height 14
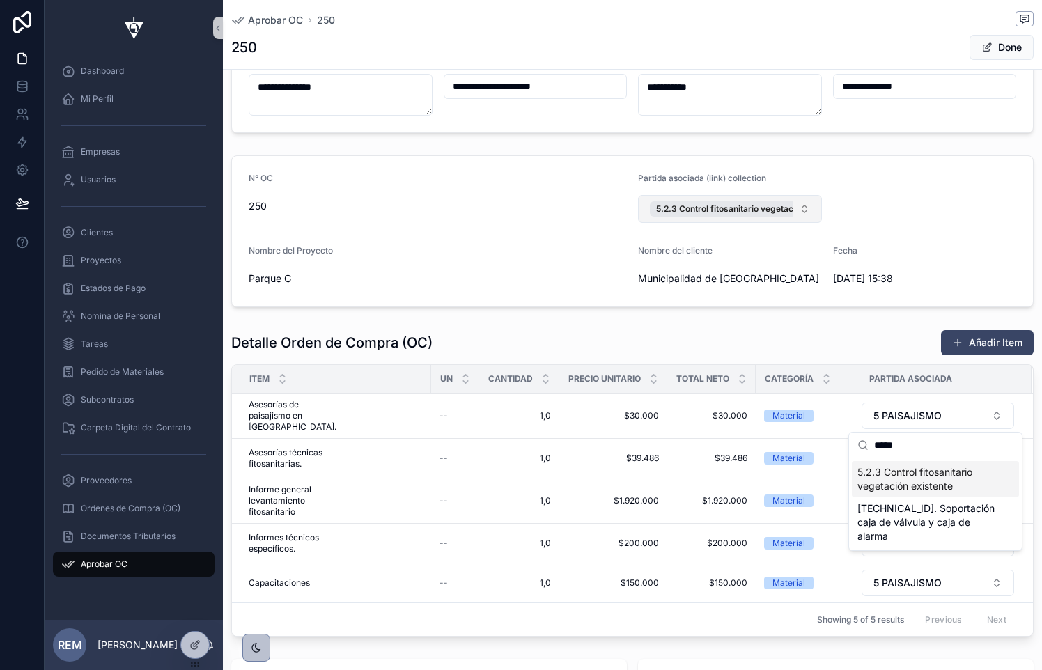
type input "*****"
click at [890, 473] on span "5.2.3 Control fitosanitario vegetación existente" at bounding box center [926, 479] width 139 height 28
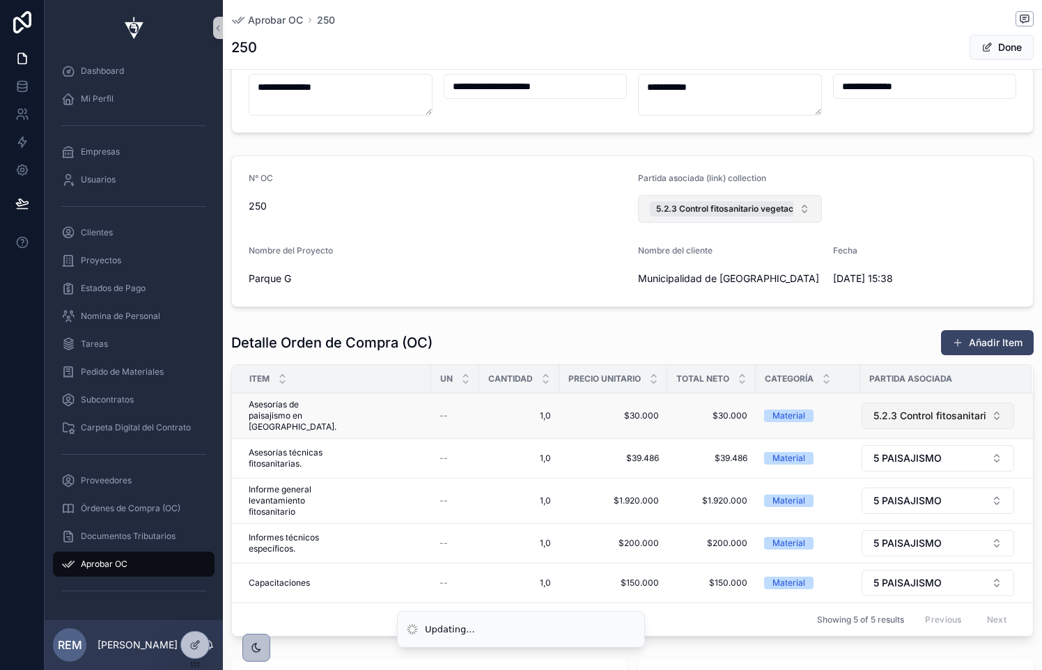
click at [888, 419] on span "5.2.3 Control fitosanitario vegetación existente" at bounding box center [929, 416] width 112 height 14
click at [888, 422] on span "5.2.3 Control fitosanitario vegetación existente" at bounding box center [929, 416] width 112 height 14
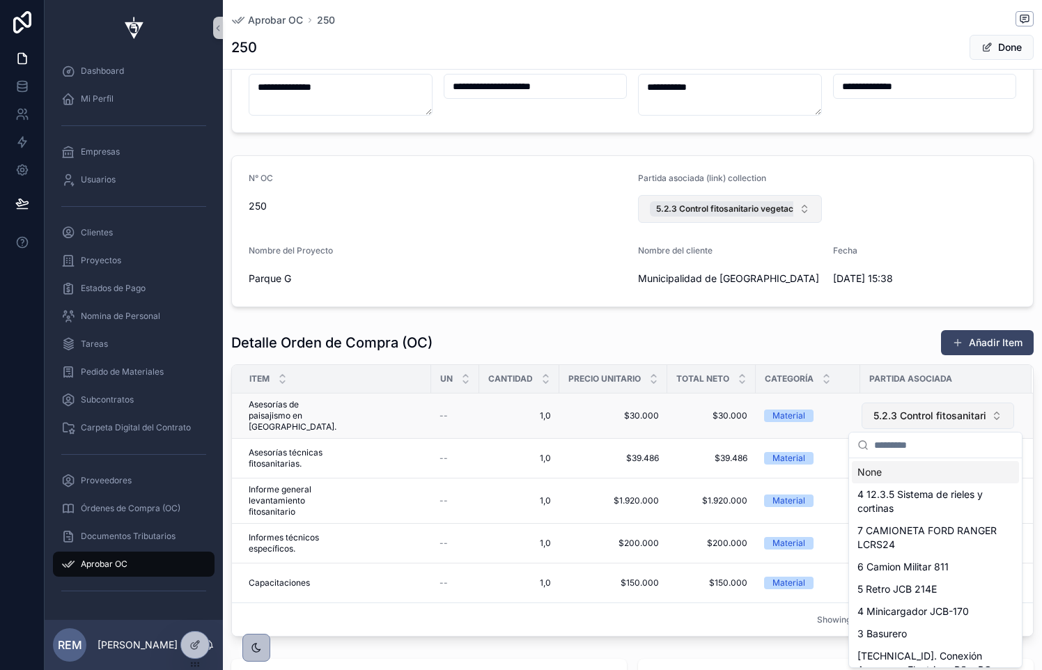
click at [888, 422] on span "5.2.3 Control fitosanitario vegetación existente" at bounding box center [929, 416] width 112 height 14
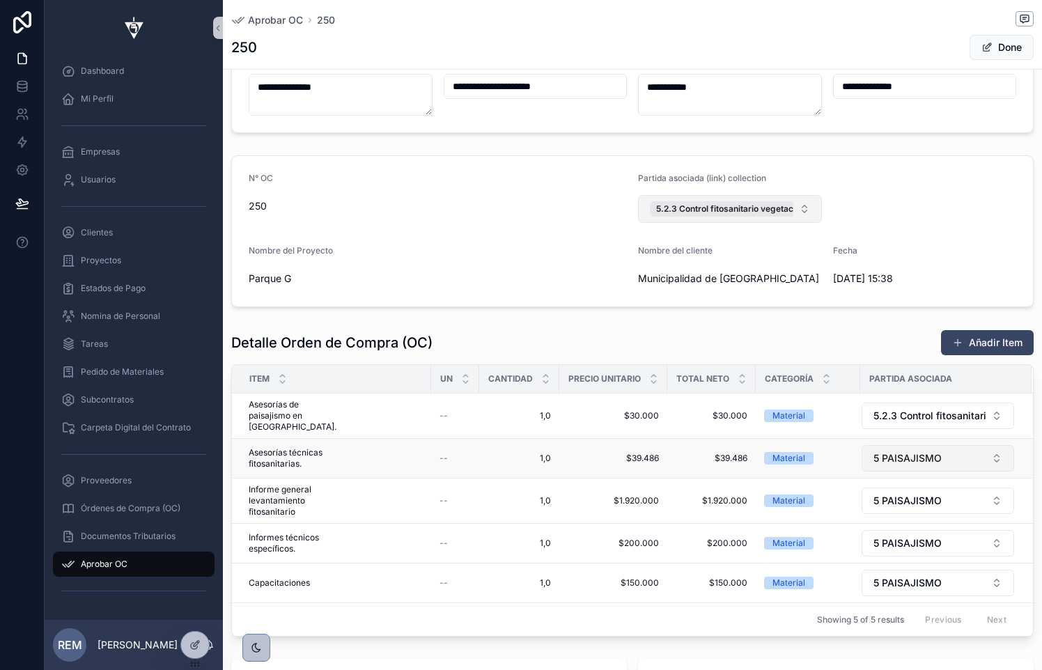
click at [889, 456] on span "5 PAISAJISMO" at bounding box center [907, 458] width 68 height 14
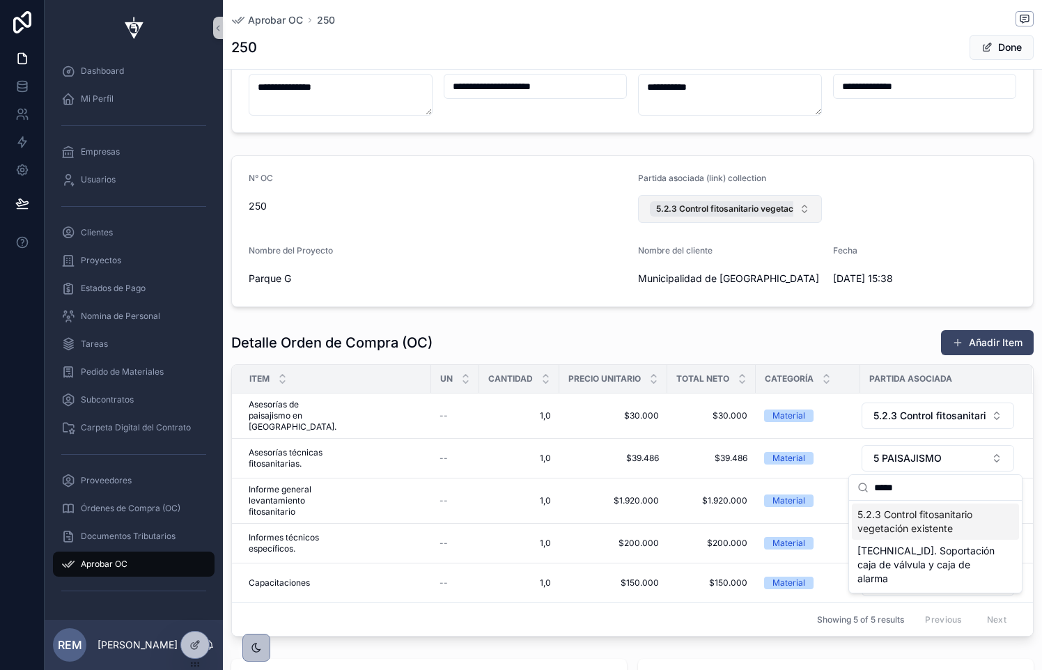
click at [885, 482] on input "*****" at bounding box center [943, 487] width 139 height 25
type input "*****"
click at [883, 525] on span "5.2.3 Control fitosanitario vegetación existente" at bounding box center [926, 522] width 139 height 28
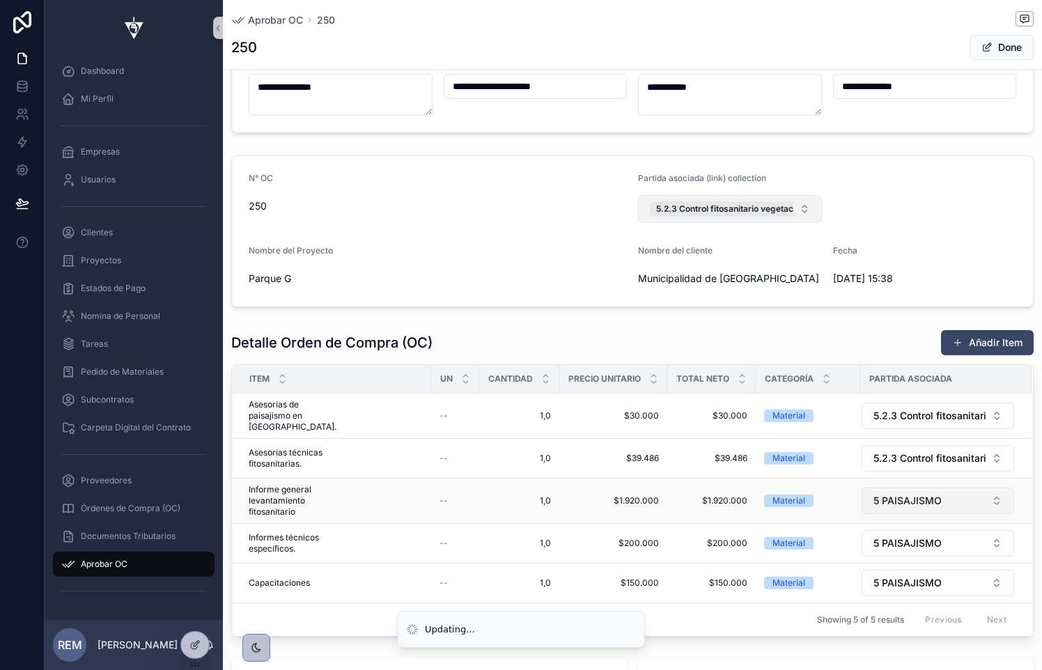
click at [886, 499] on span "5 PAISAJISMO" at bounding box center [907, 501] width 68 height 14
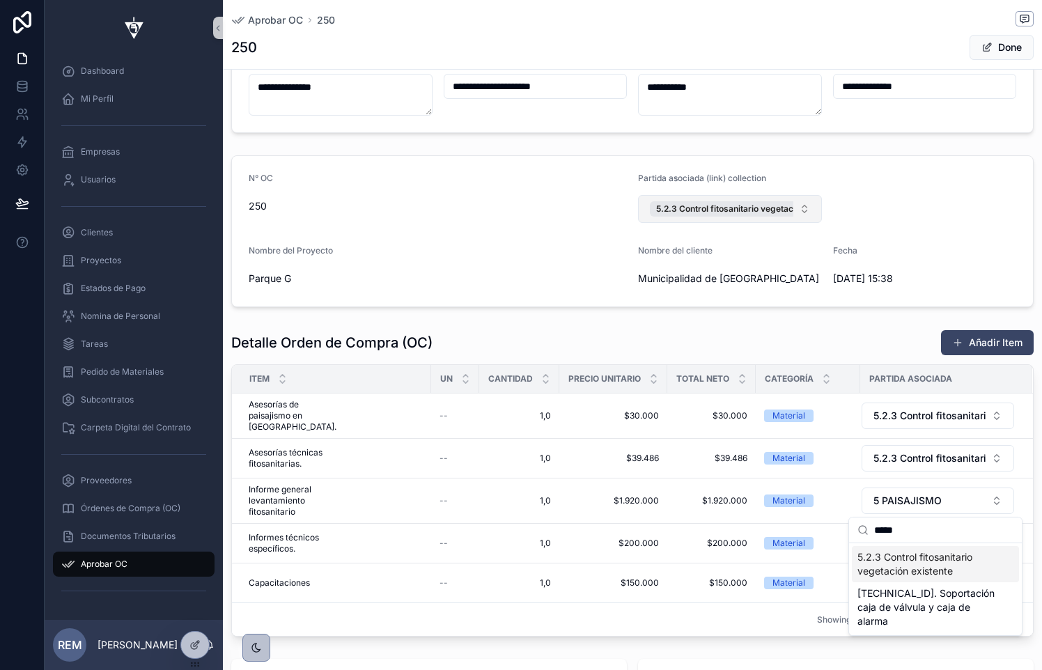
type input "*****"
click at [889, 561] on span "5.2.3 Control fitosanitario vegetación existente" at bounding box center [926, 564] width 139 height 28
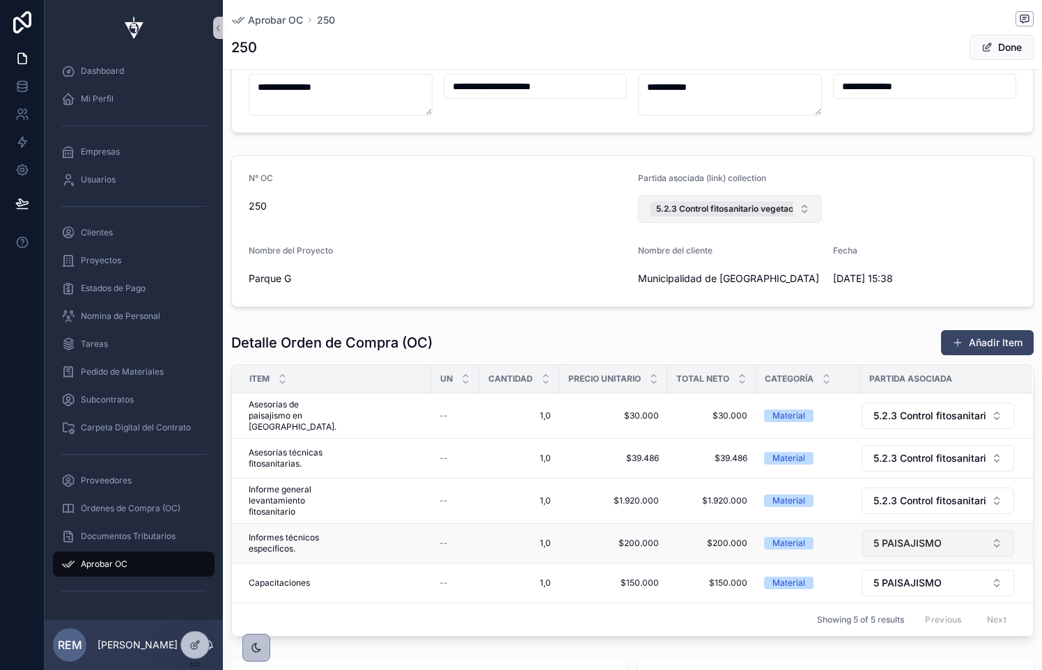
click at [887, 547] on span "5 PAISAJISMO" at bounding box center [907, 543] width 68 height 14
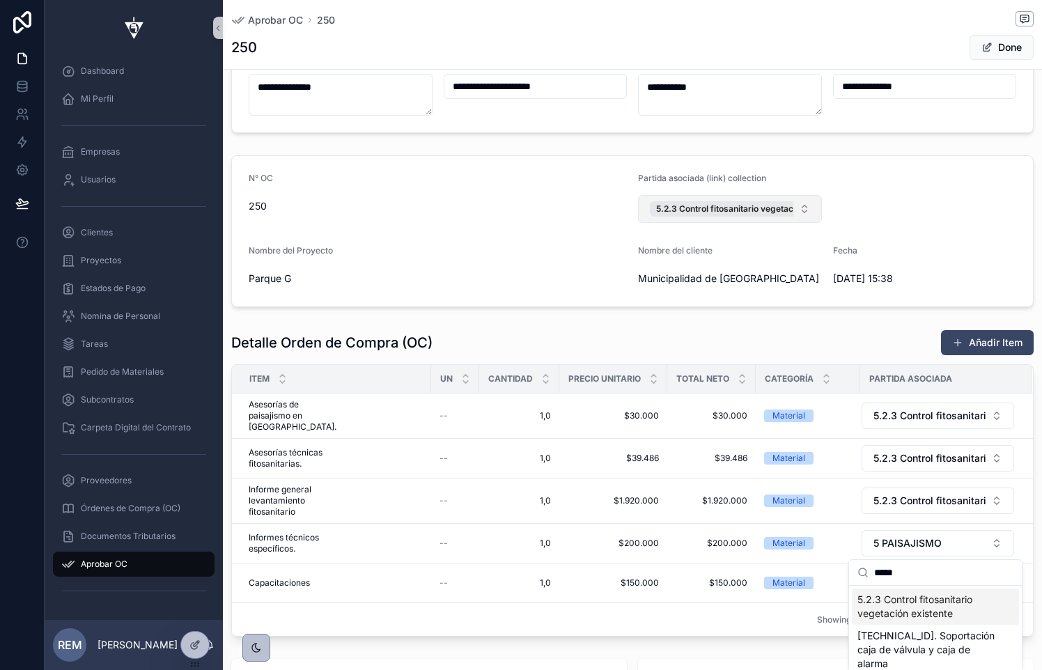
type input "*****"
click at [896, 603] on span "5.2.3 Control fitosanitario vegetación existente" at bounding box center [926, 607] width 139 height 28
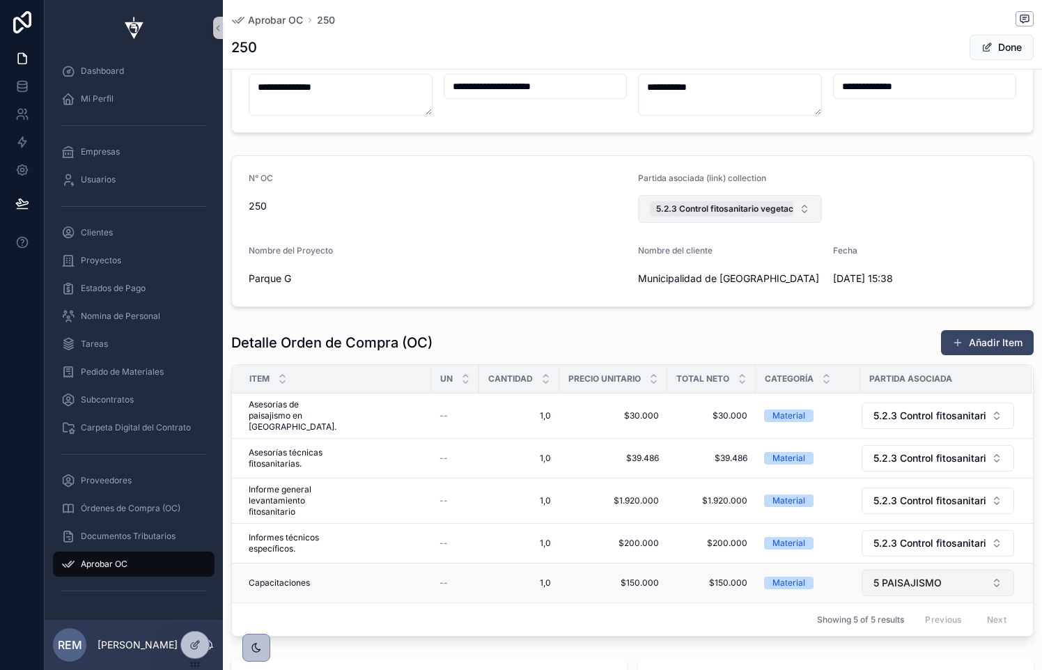
click at [895, 581] on span "5 PAISAJISMO" at bounding box center [907, 583] width 68 height 14
click at [873, 577] on span "5 PAISAJISMO" at bounding box center [907, 583] width 68 height 14
type input "*****"
click at [878, 515] on span "5.2.3 Control fitosanitario vegetación existente" at bounding box center [926, 509] width 139 height 28
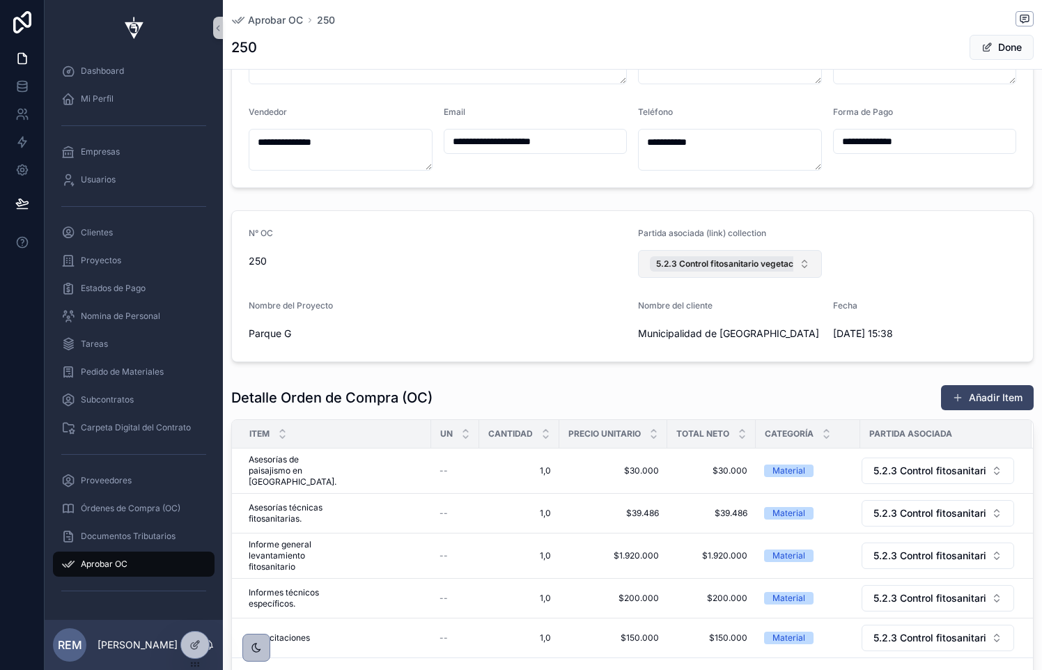
scroll to position [317, 0]
click at [995, 35] on button "Done" at bounding box center [1002, 47] width 64 height 25
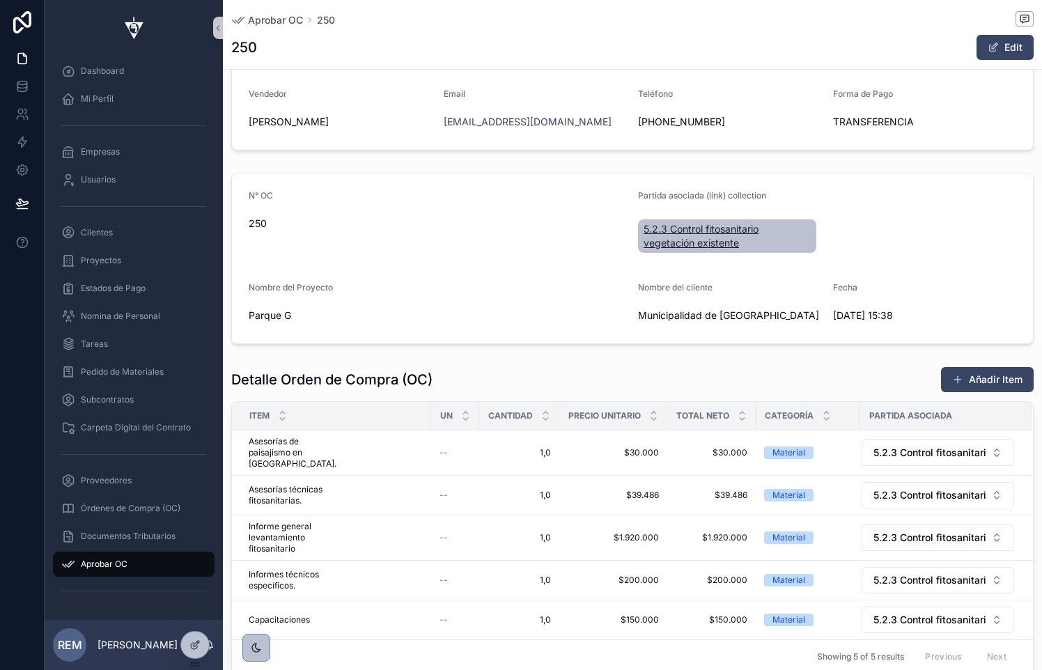
click at [719, 230] on span "5.2.3 Control fitosanitario vegetación existente" at bounding box center [727, 236] width 167 height 28
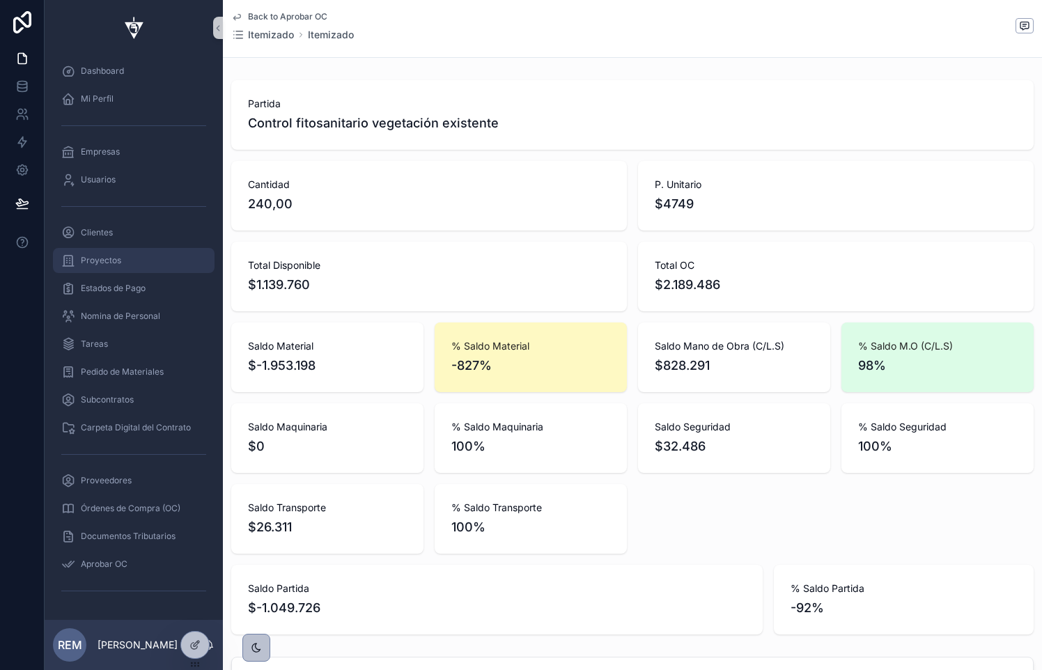
click at [98, 261] on span "Proyectos" at bounding box center [101, 260] width 40 height 11
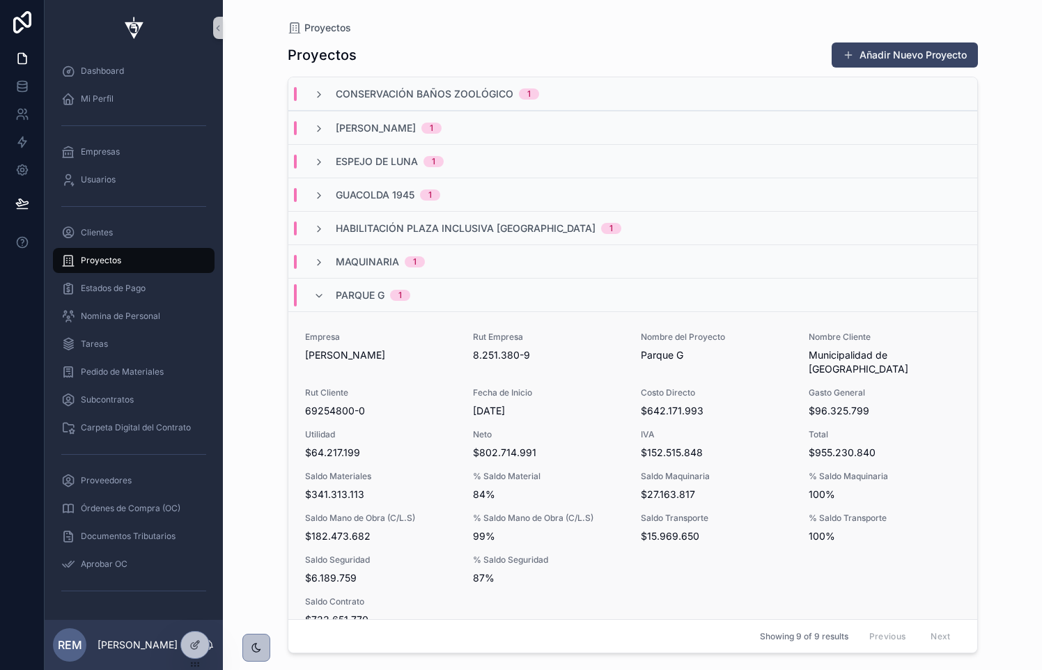
click at [364, 387] on span "Rut Cliente" at bounding box center [380, 392] width 151 height 11
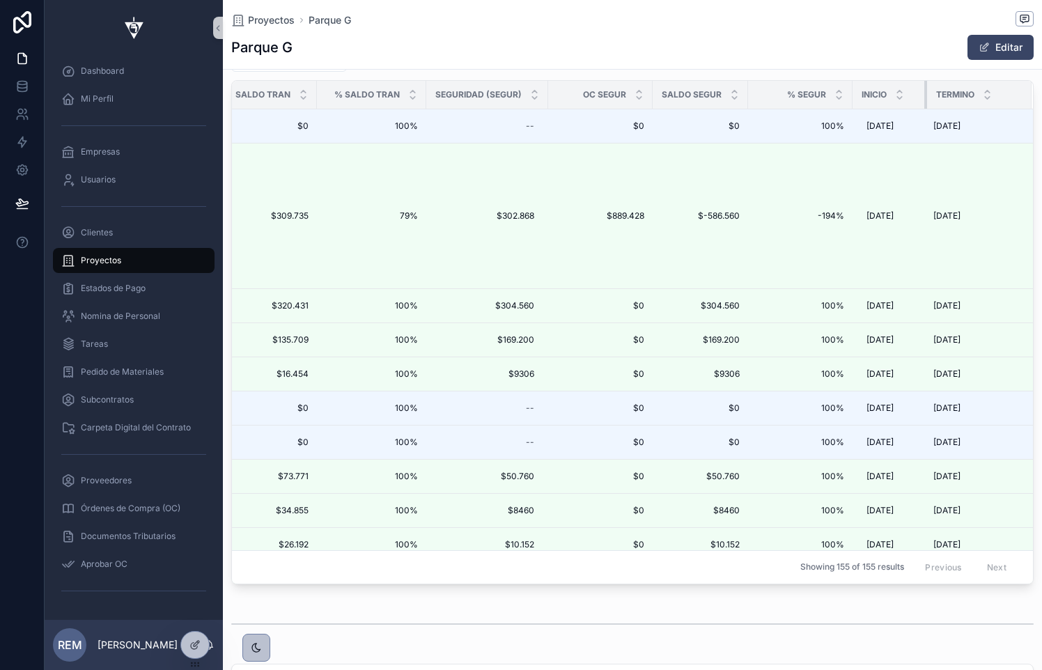
scroll to position [0, 2129]
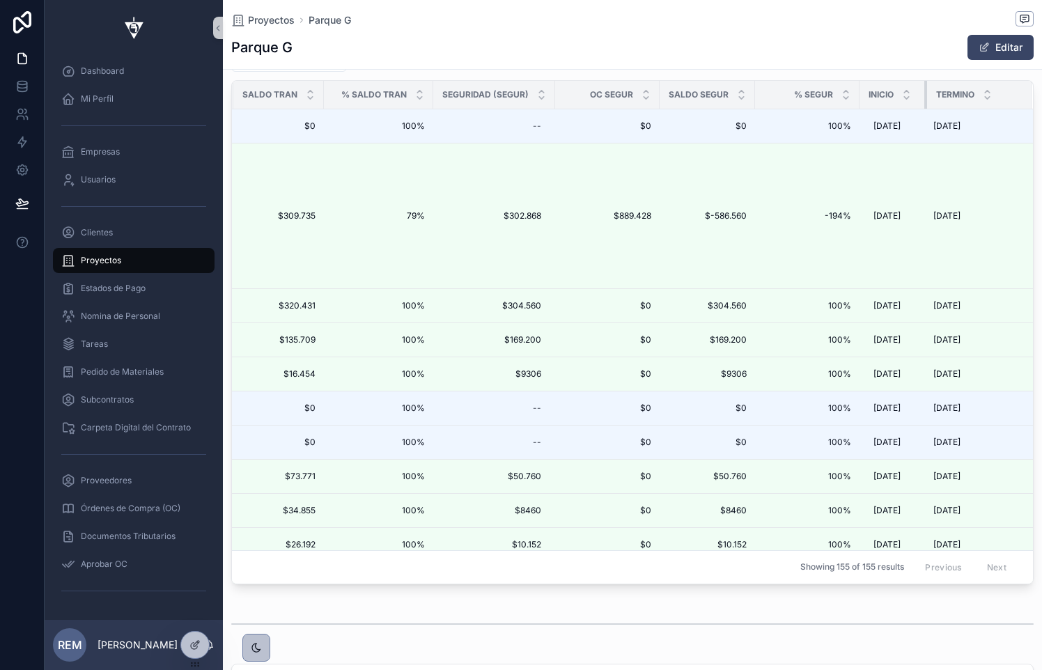
drag, startPoint x: 926, startPoint y: 98, endPoint x: 848, endPoint y: 94, distance: 77.4
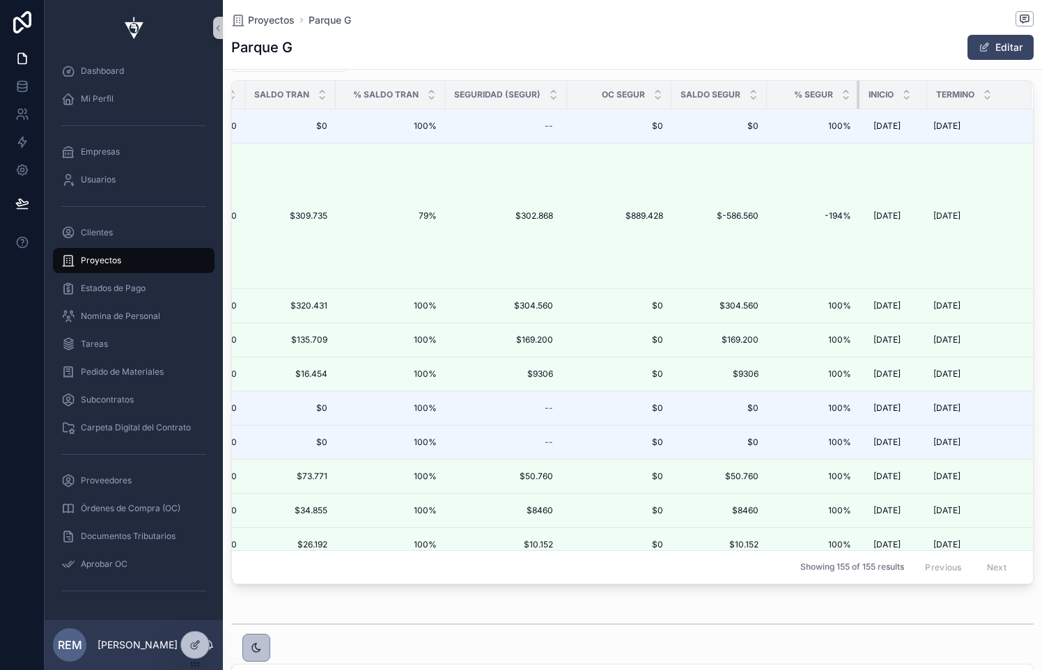
scroll to position [0, 2099]
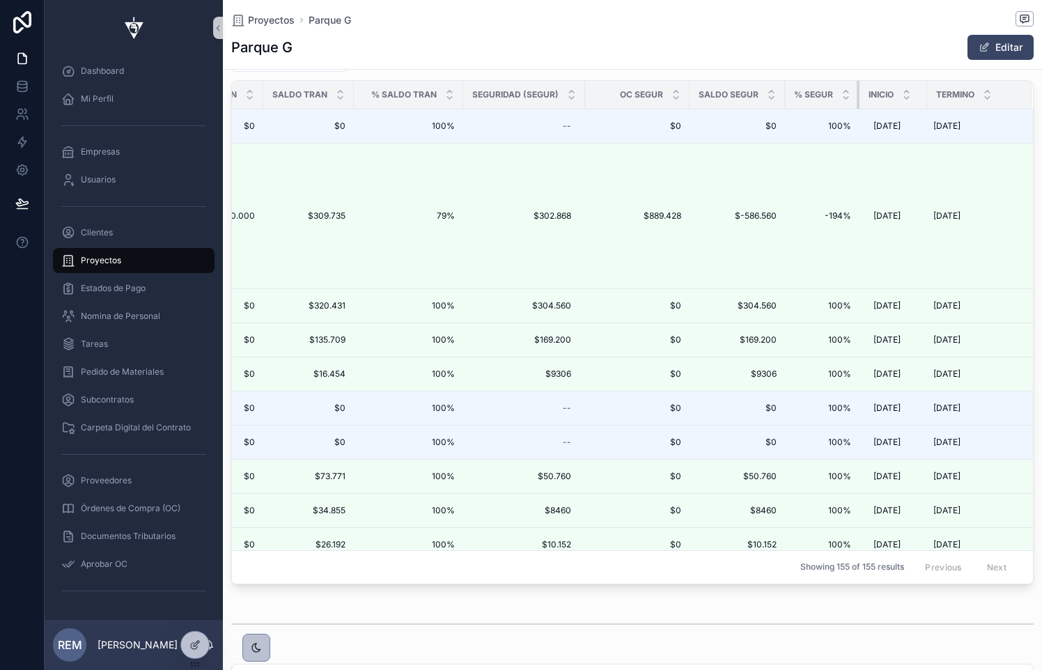
drag, startPoint x: 853, startPoint y: 99, endPoint x: 803, endPoint y: 99, distance: 50.2
click at [803, 99] on th "% SEGUR" at bounding box center [822, 95] width 75 height 29
click at [690, 93] on th "Saldo SEGUR" at bounding box center [737, 95] width 95 height 29
drag, startPoint x: 685, startPoint y: 93, endPoint x: 612, endPoint y: 96, distance: 72.5
click at [612, 96] on th "OC SEGUR" at bounding box center [637, 95] width 104 height 29
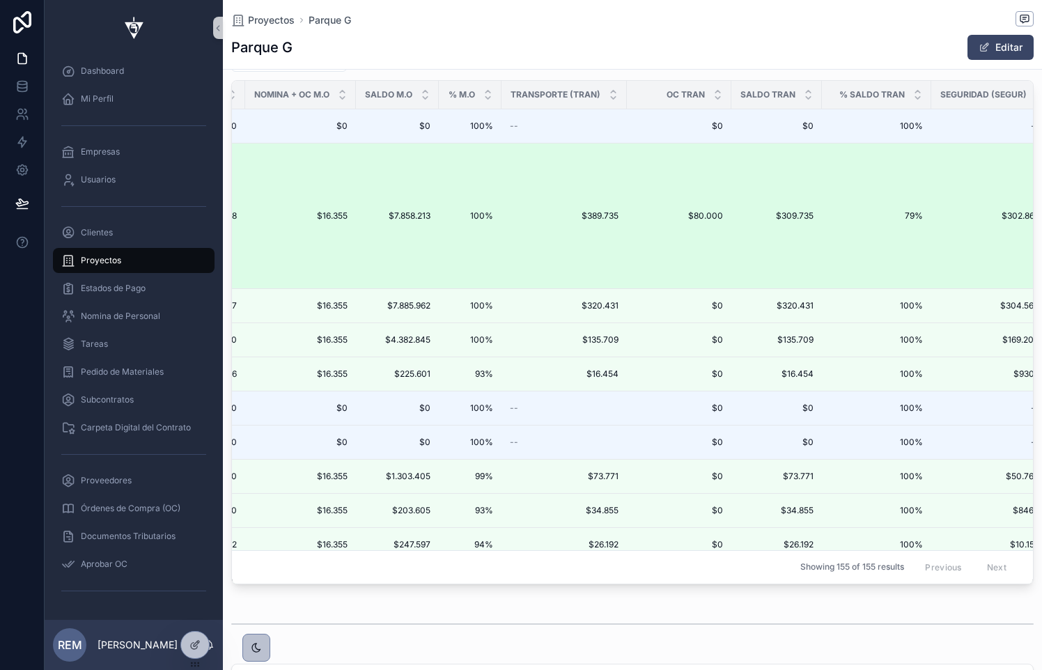
scroll to position [0, 1605]
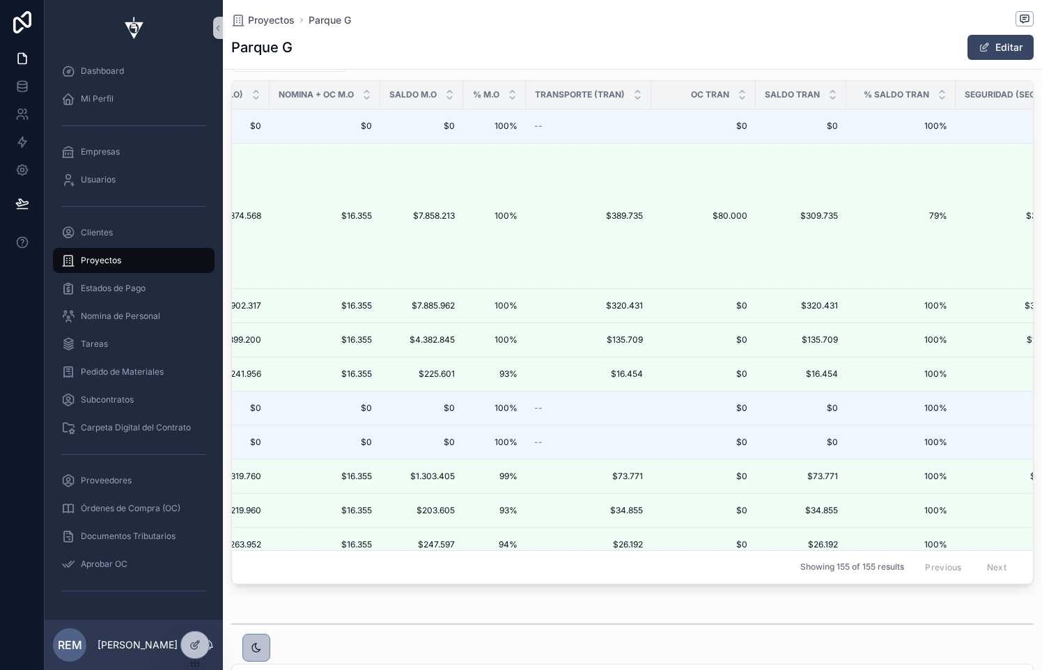
drag, startPoint x: 753, startPoint y: 97, endPoint x: 665, endPoint y: 96, distance: 87.8
click at [694, 95] on th "OC TRAN" at bounding box center [703, 95] width 104 height 29
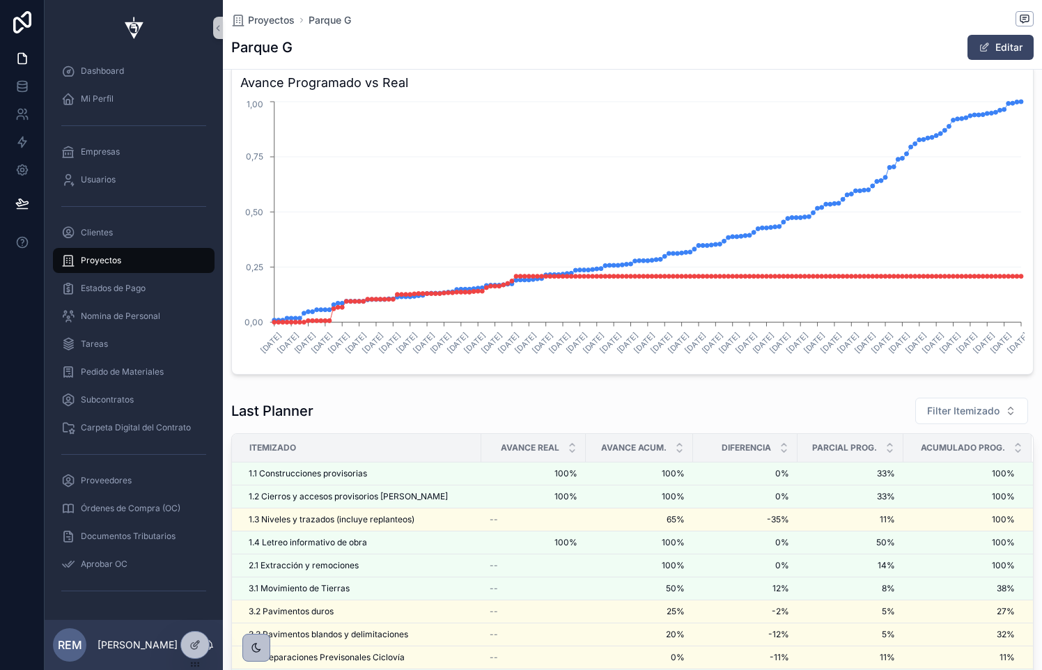
scroll to position [2501, 0]
